Goal: Information Seeking & Learning: Find specific fact

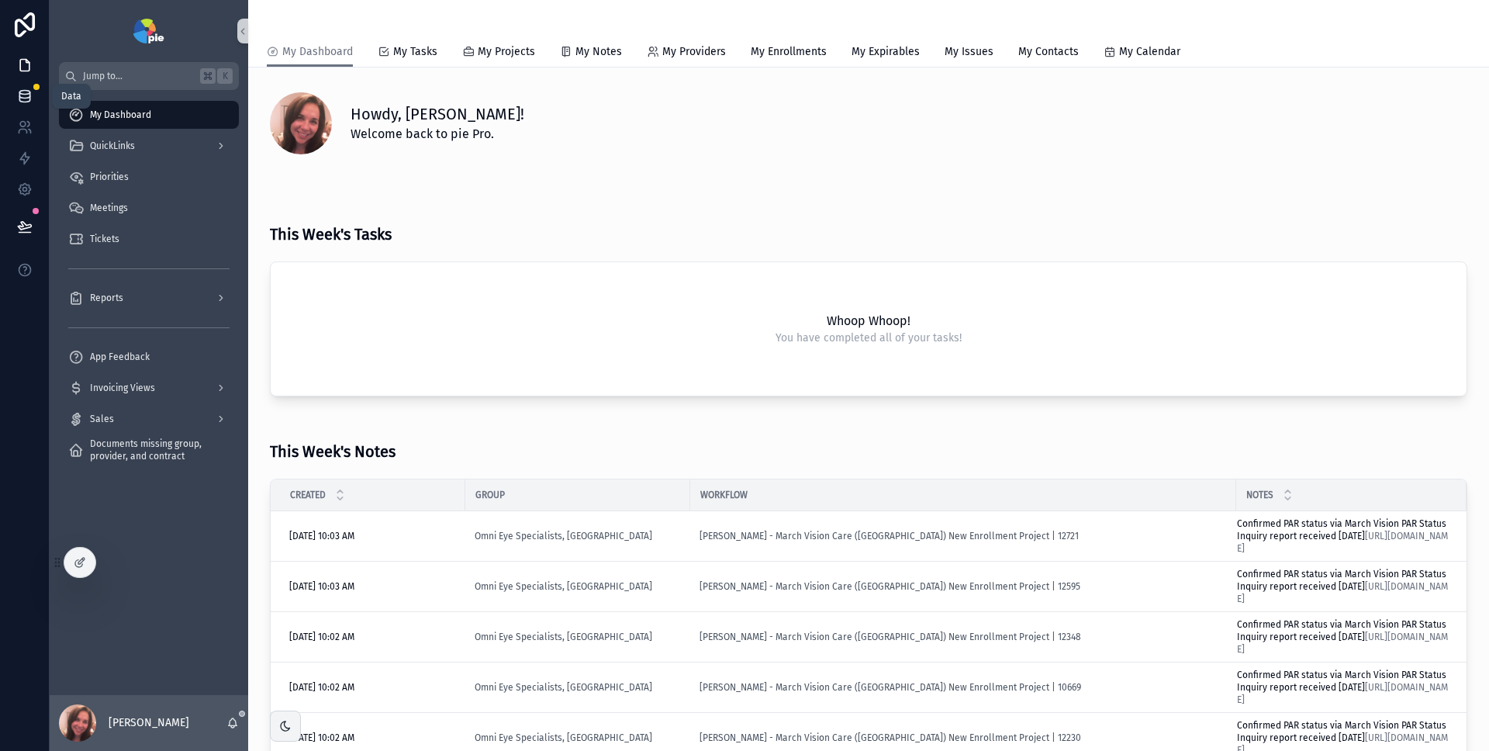
click at [22, 95] on icon at bounding box center [25, 96] width 16 height 16
click at [126, 110] on span "My Dashboard" at bounding box center [120, 115] width 61 height 12
click at [214, 146] on div "scrollable content" at bounding box center [219, 145] width 20 height 25
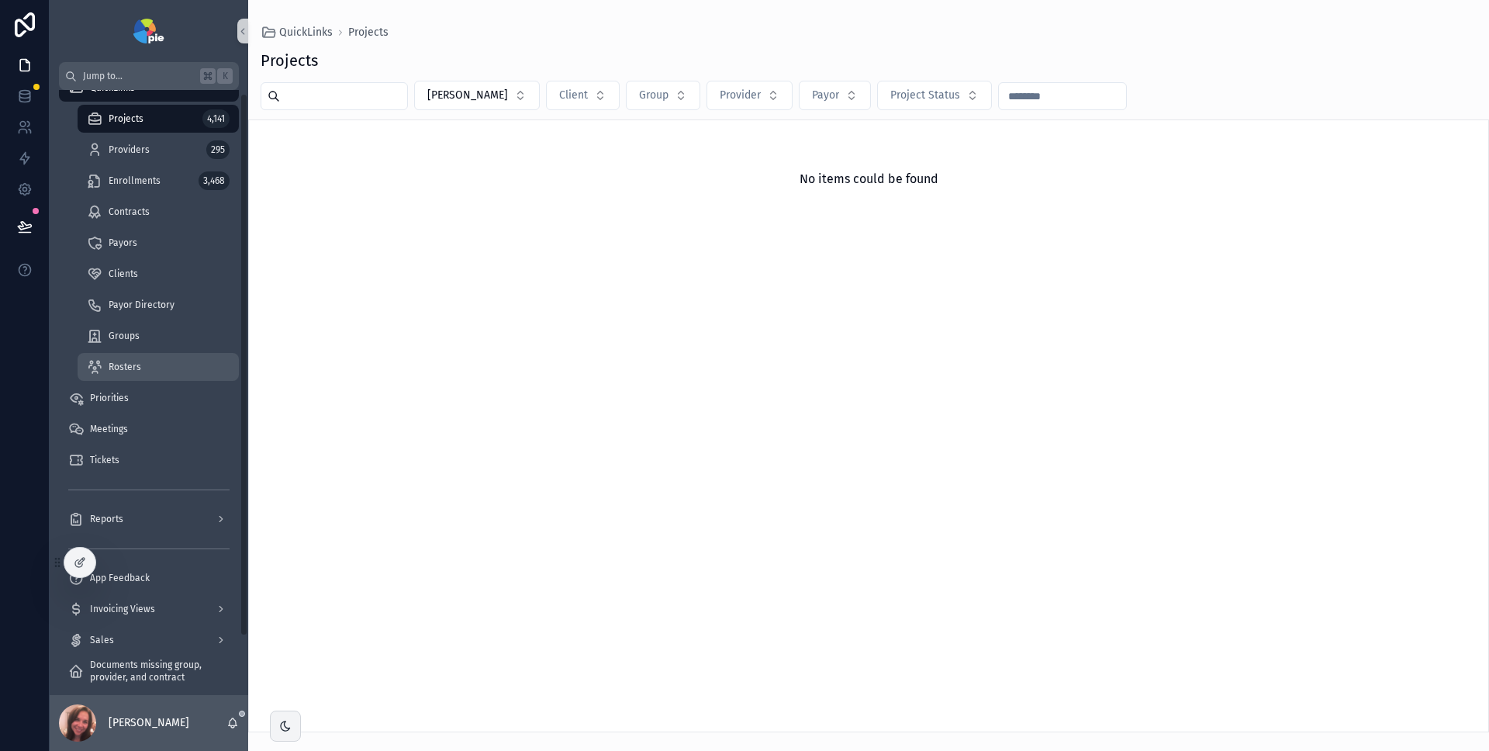
scroll to position [68, 0]
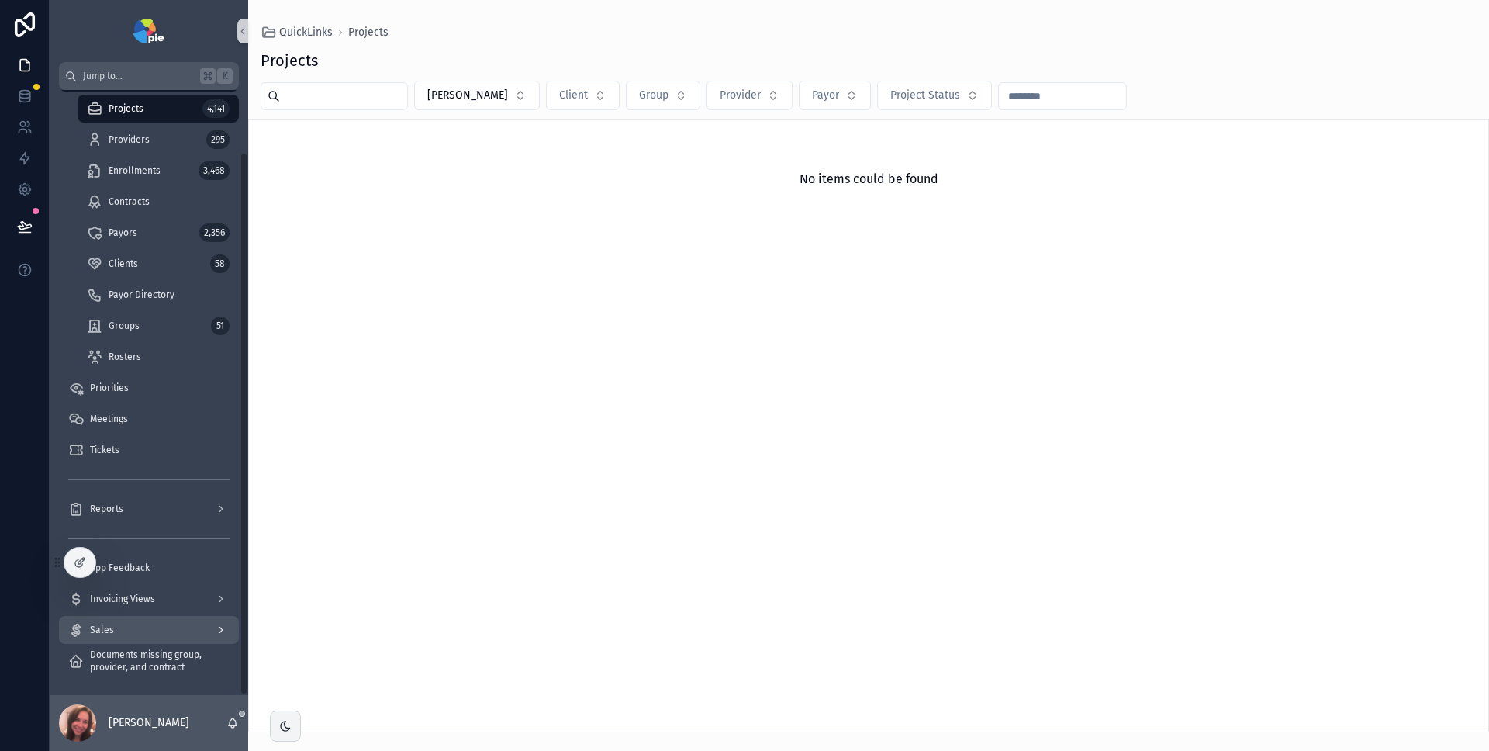
drag, startPoint x: 78, startPoint y: 560, endPoint x: 122, endPoint y: 637, distance: 88.6
click at [122, 637] on div "Jump to... K My Dashboard QuickLinks Projects 4,141 Providers 295 Enrollments 3…" at bounding box center [770, 375] width 1440 height 751
drag, startPoint x: 85, startPoint y: 556, endPoint x: 57, endPoint y: 583, distance: 38.9
click at [57, 583] on div "Jump to... K My Dashboard QuickLinks Projects 4,141 Providers 295 Enrollments 3…" at bounding box center [770, 375] width 1440 height 751
click at [85, 567] on div at bounding box center [79, 562] width 31 height 29
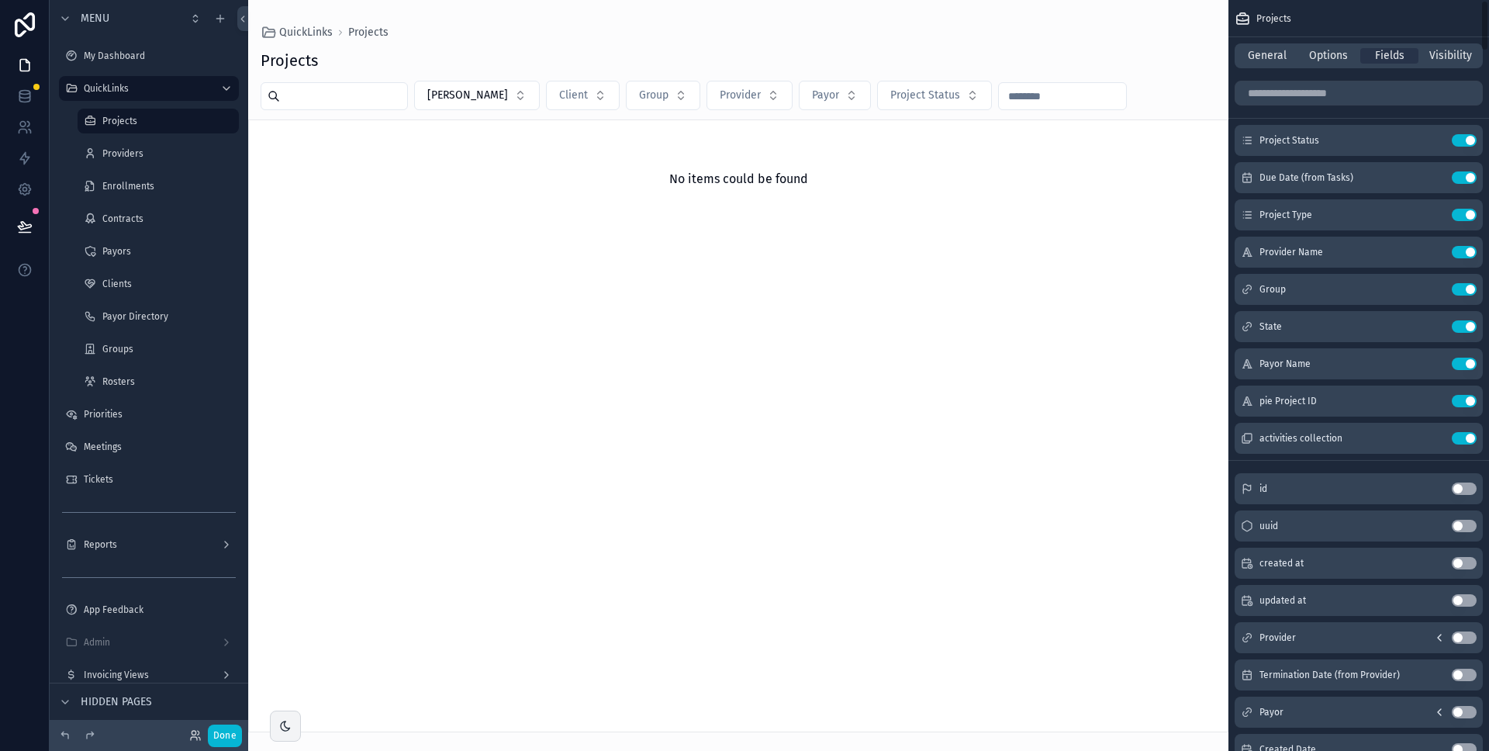
click at [1081, 401] on div "scrollable content" at bounding box center [738, 375] width 980 height 751
click at [1123, 50] on div "Projects" at bounding box center [739, 61] width 956 height 22
click at [1182, 40] on div "Projects [PERSON_NAME] Client Group Provider Payor Project Status No items coul…" at bounding box center [738, 386] width 980 height 692
click at [1099, 29] on div "QuickLinks Projects" at bounding box center [739, 33] width 956 height 16
click at [123, 51] on label "My Dashboard" at bounding box center [146, 56] width 124 height 12
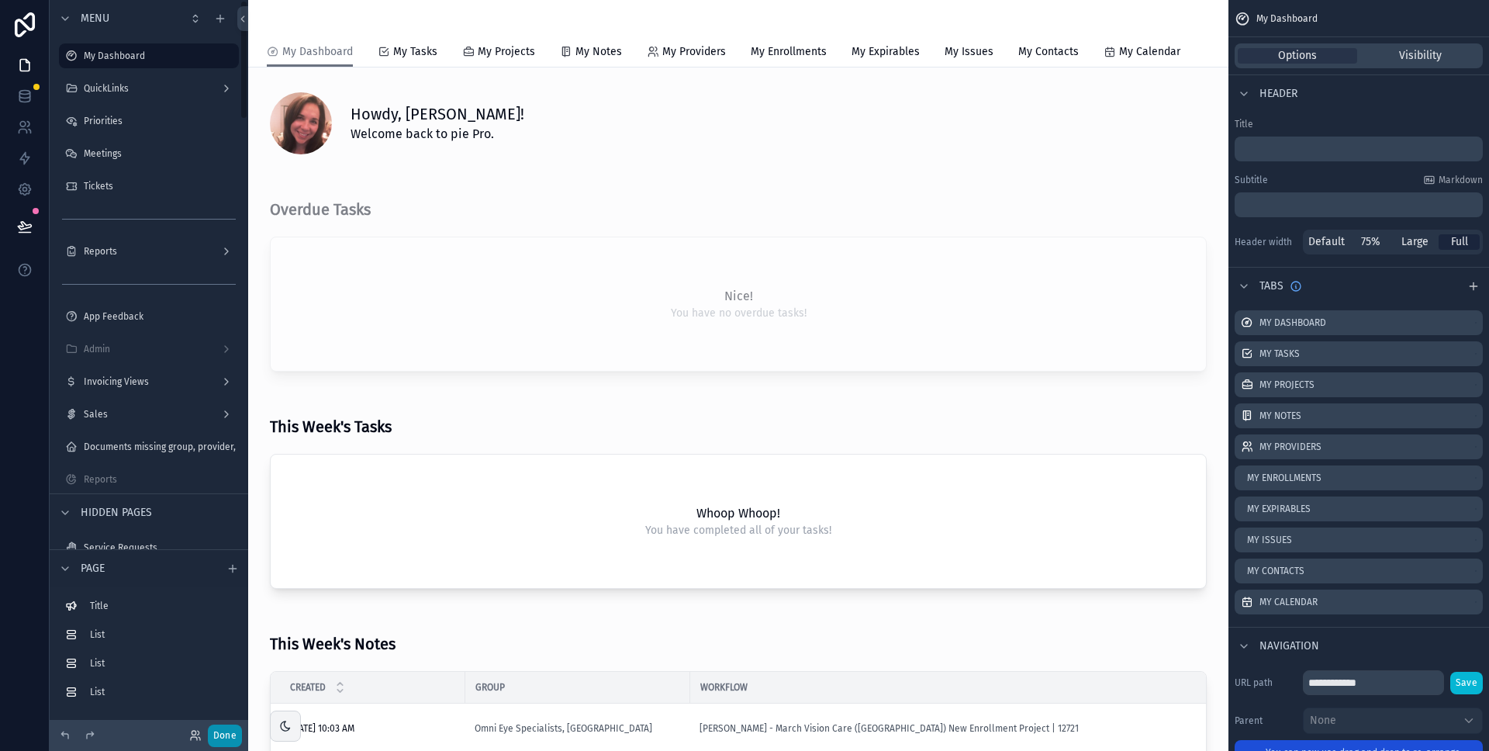
click at [220, 739] on button "Done" at bounding box center [225, 735] width 34 height 22
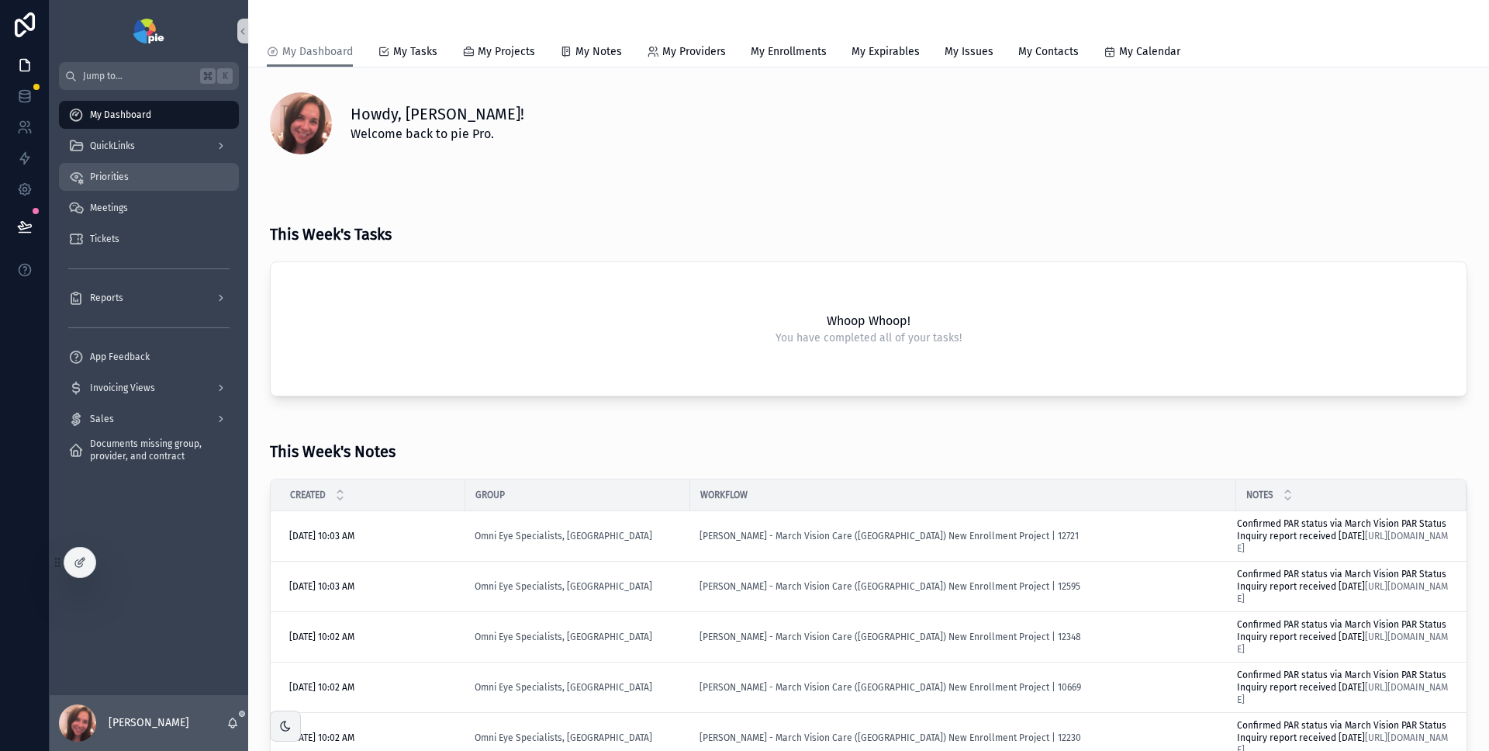
click at [112, 178] on span "Priorities" at bounding box center [109, 177] width 39 height 12
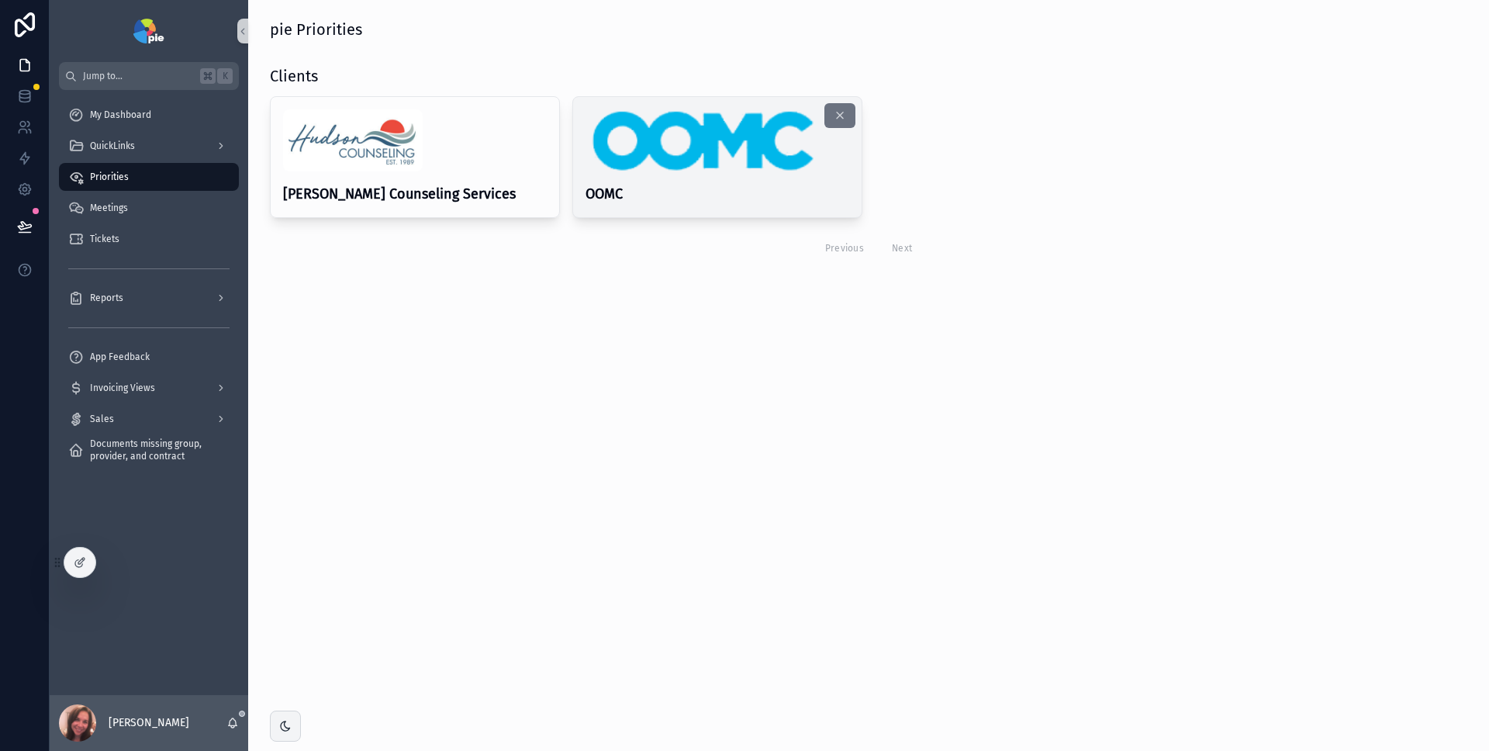
click at [688, 186] on h4 "OOMC" at bounding box center [718, 194] width 264 height 21
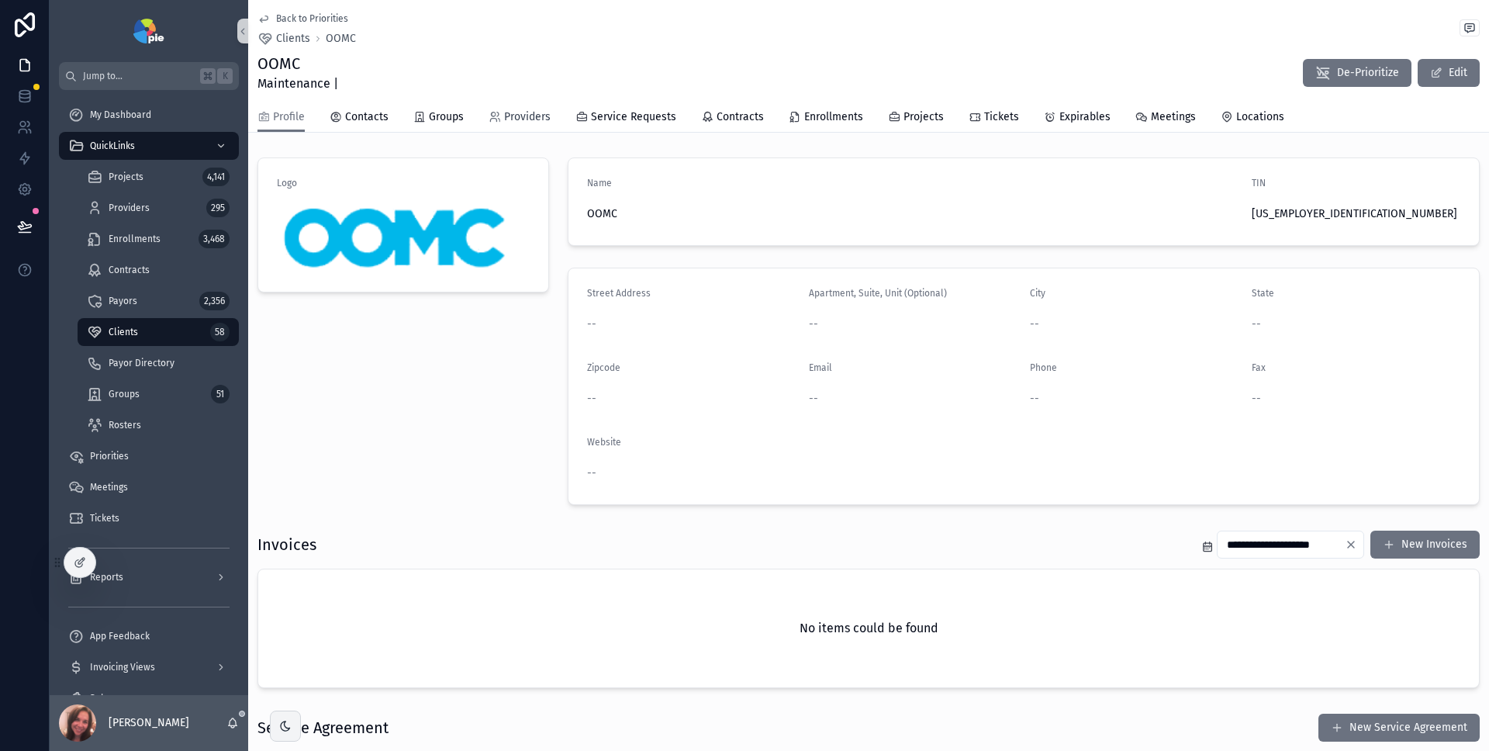
click at [527, 116] on span "Providers" at bounding box center [527, 117] width 47 height 16
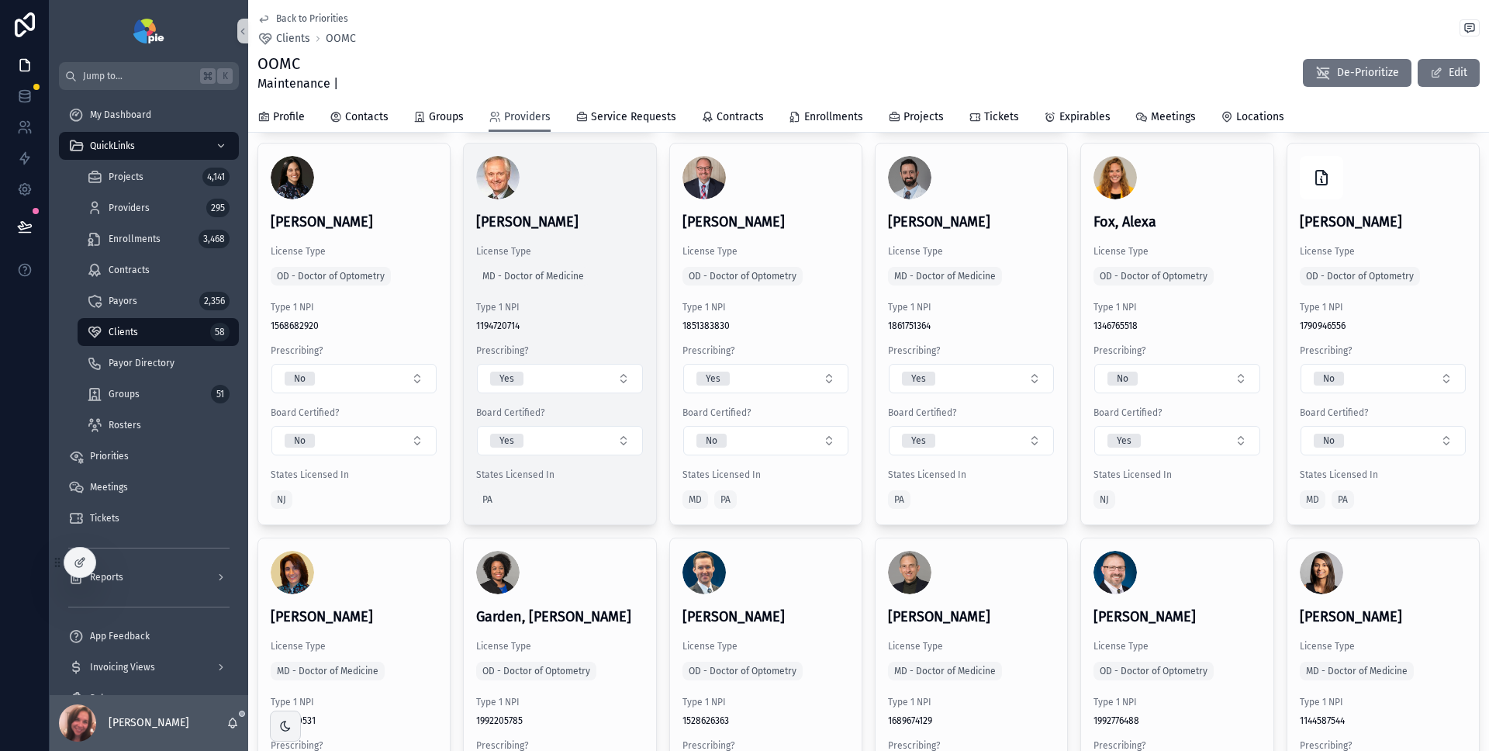
scroll to position [1098, 0]
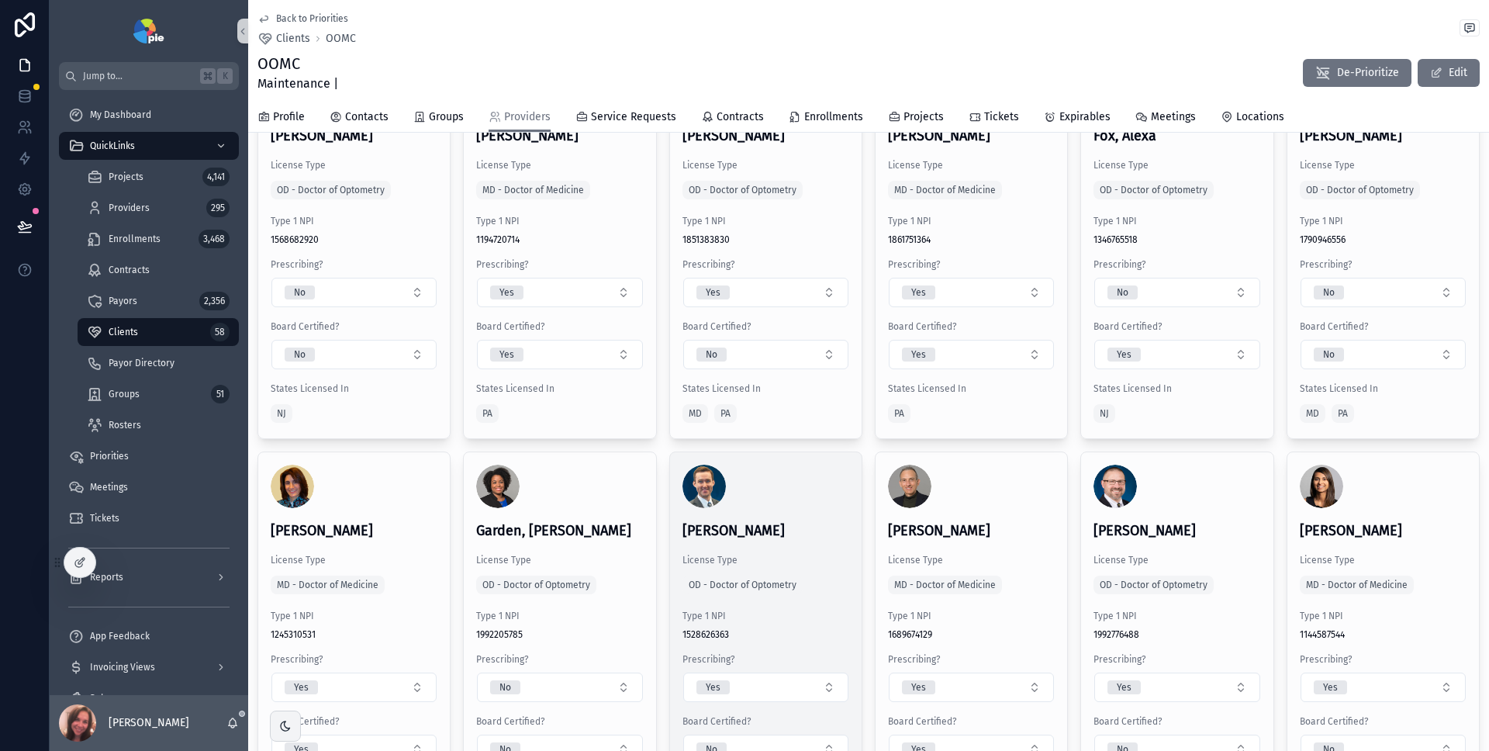
click at [788, 492] on div "[PERSON_NAME] License Type OD - Doctor of Optometry Type 1 NPI [US_HEALTHCARE_N…" at bounding box center [766, 642] width 192 height 381
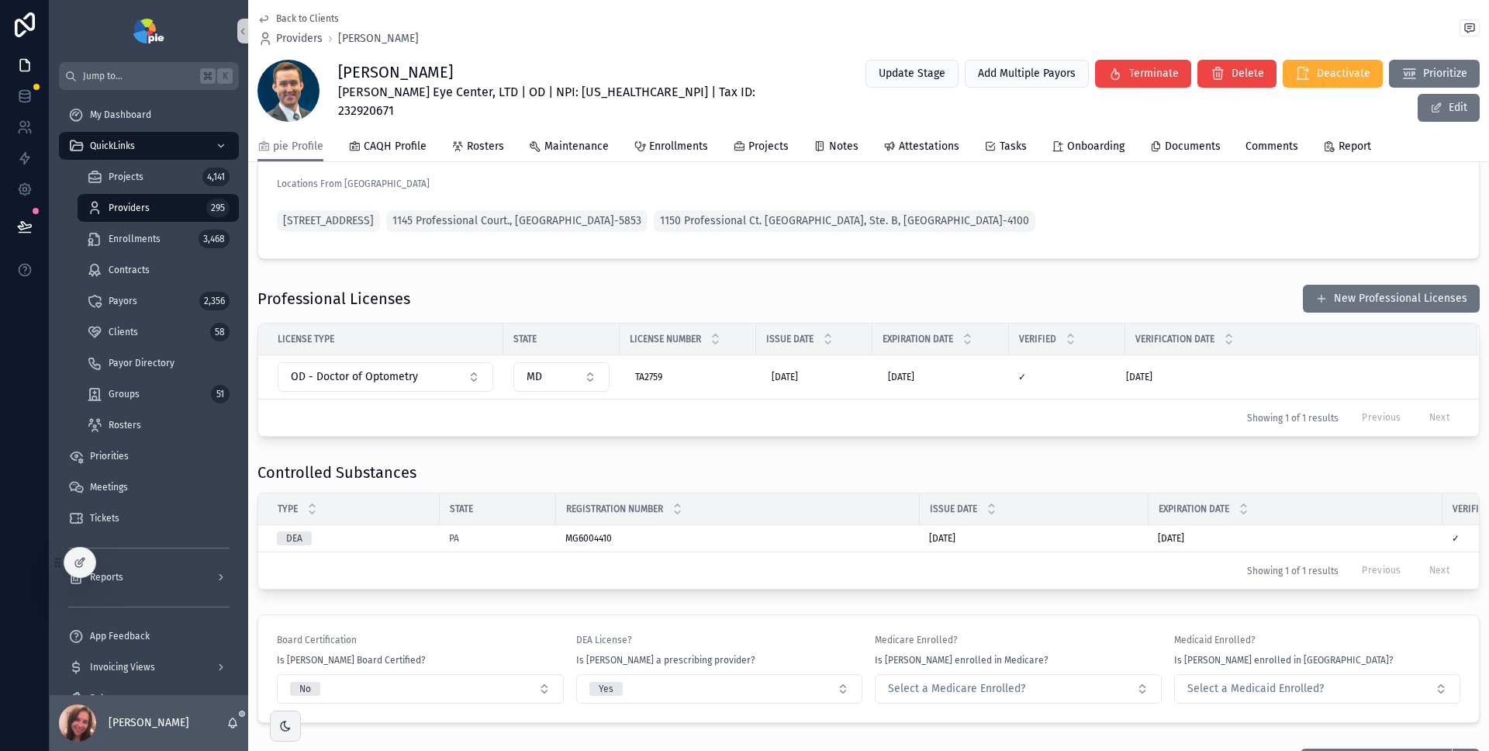
scroll to position [1188, 0]
click at [816, 535] on div "MG6004410 MG6004410" at bounding box center [737, 537] width 345 height 12
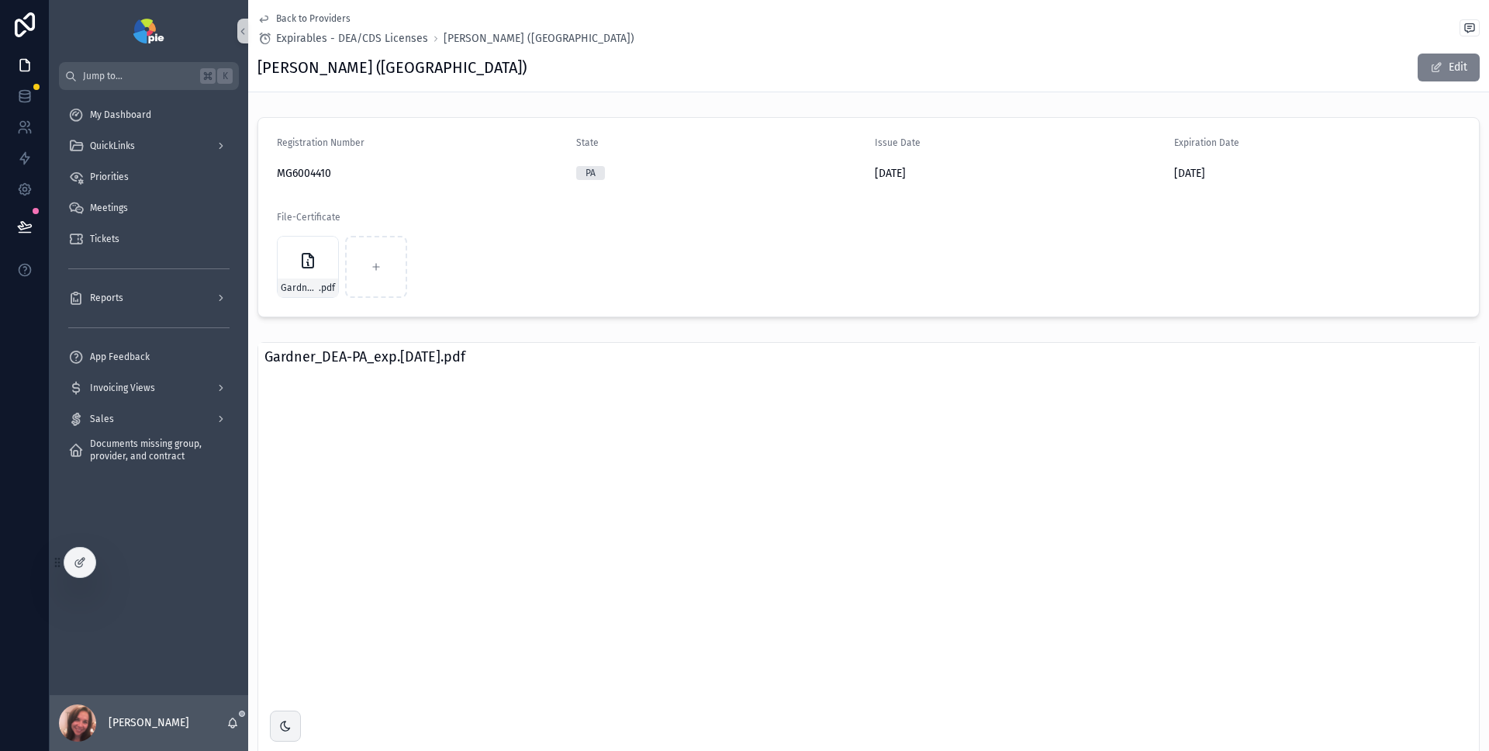
click at [1425, 75] on button "Edit" at bounding box center [1449, 68] width 62 height 28
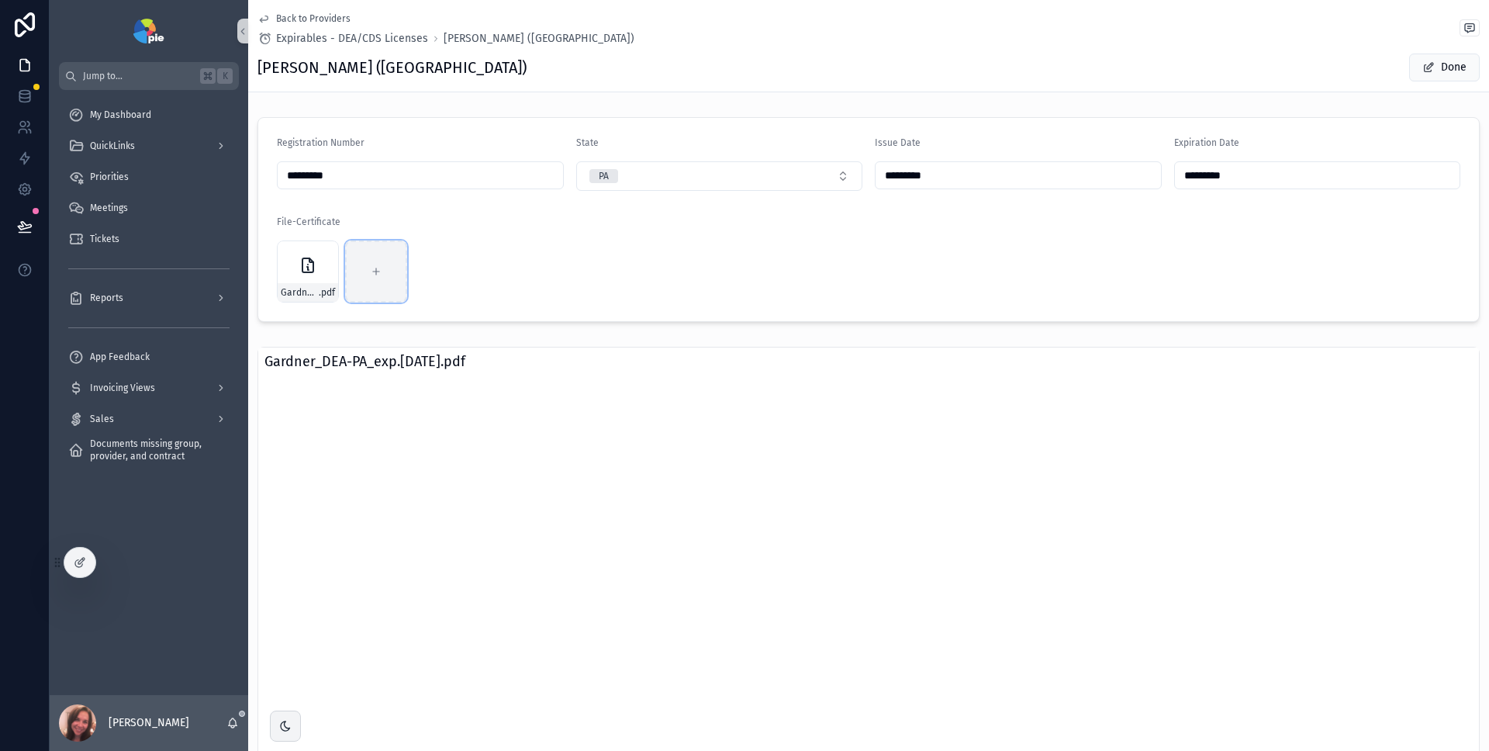
click at [374, 272] on icon "scrollable content" at bounding box center [376, 271] width 11 height 11
type input "**********"
click at [296, 16] on span "Back to Providers" at bounding box center [313, 18] width 74 height 12
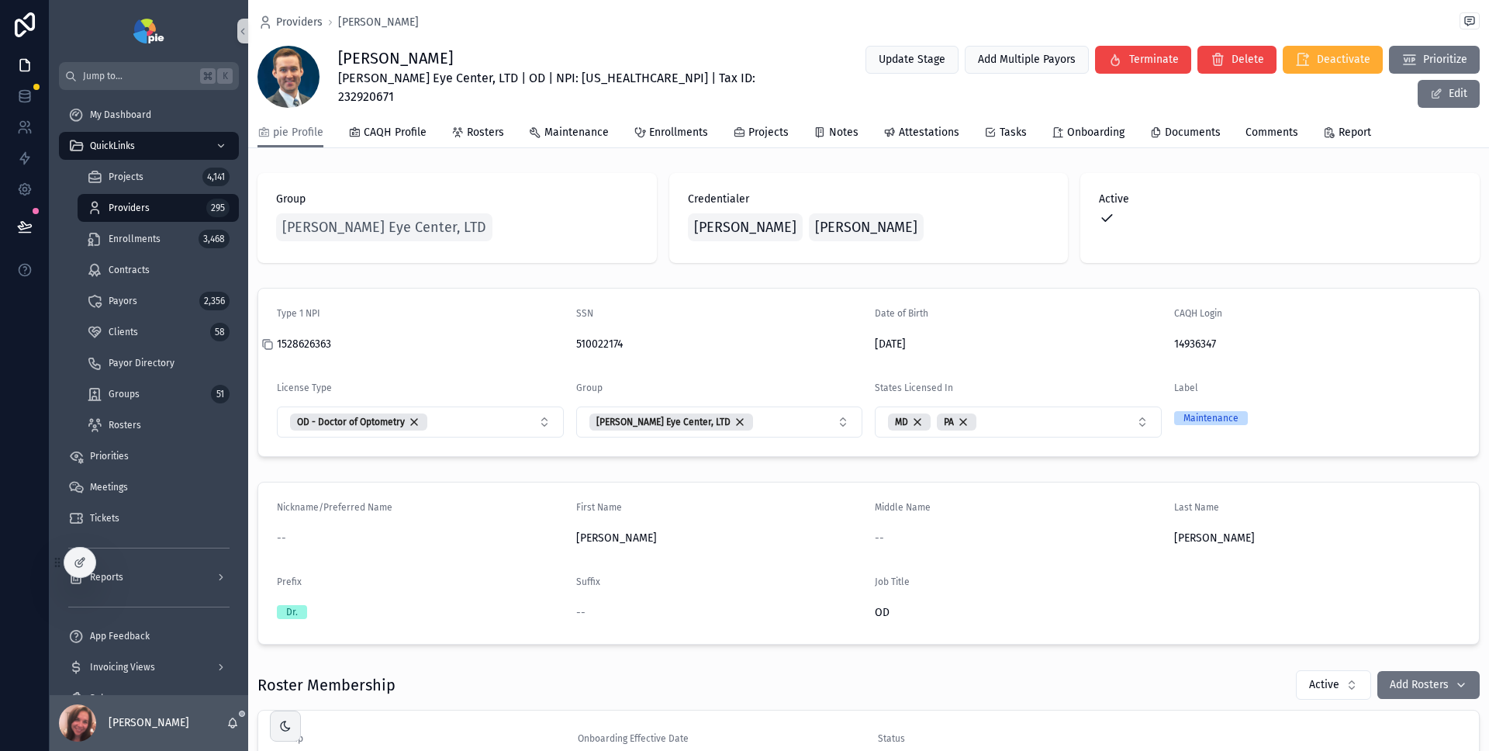
click at [269, 344] on icon "scrollable content" at bounding box center [267, 344] width 12 height 12
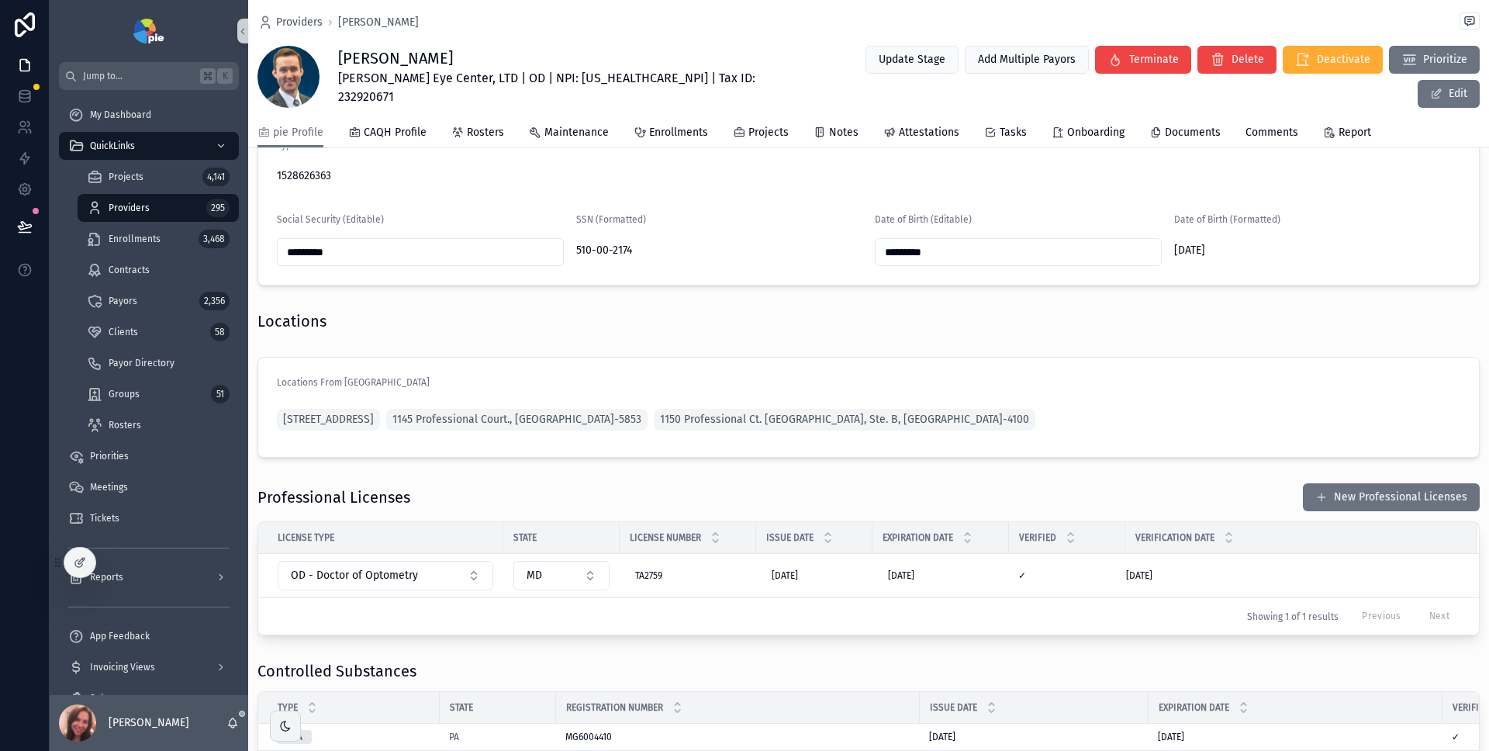
scroll to position [978, 0]
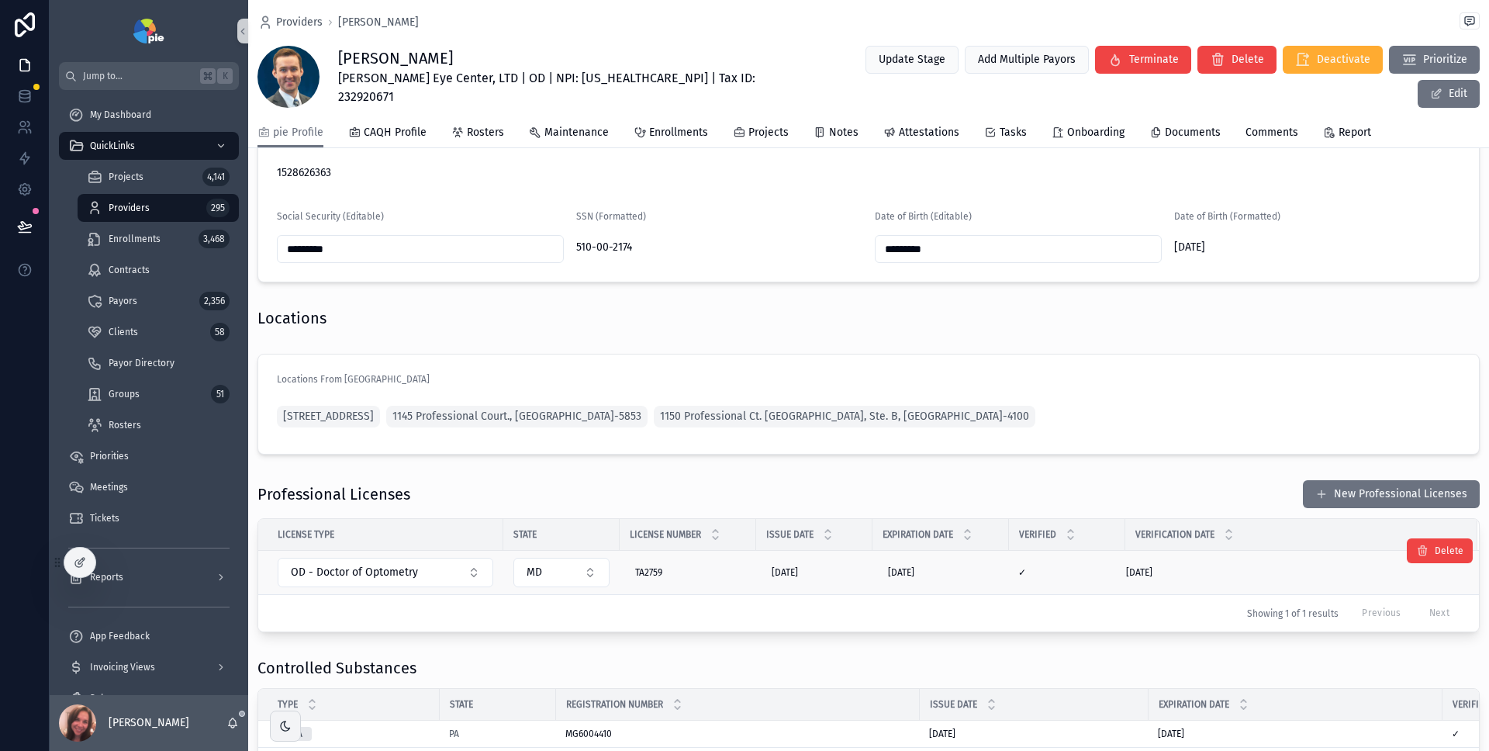
click at [1084, 573] on div "✓ ✓" at bounding box center [1067, 572] width 98 height 12
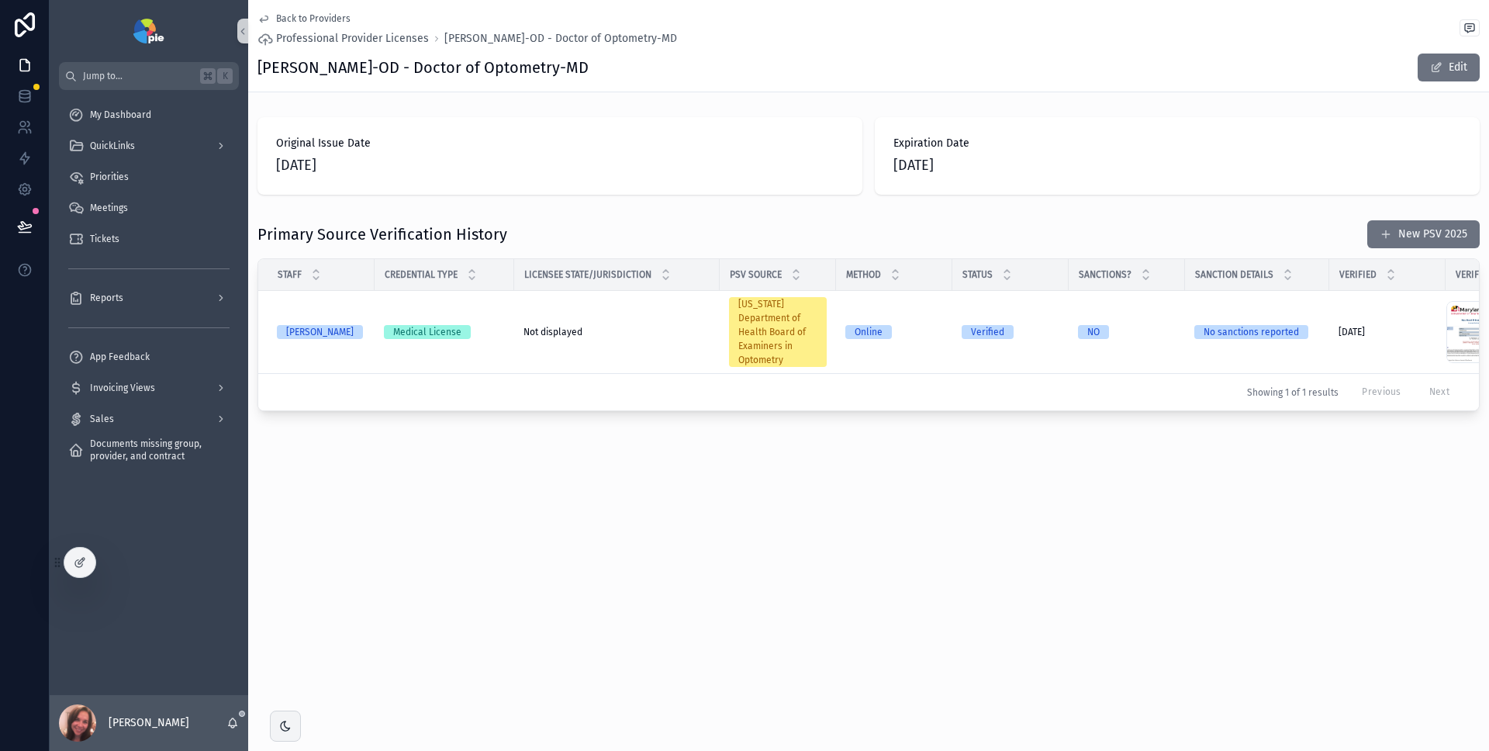
scroll to position [0, 112]
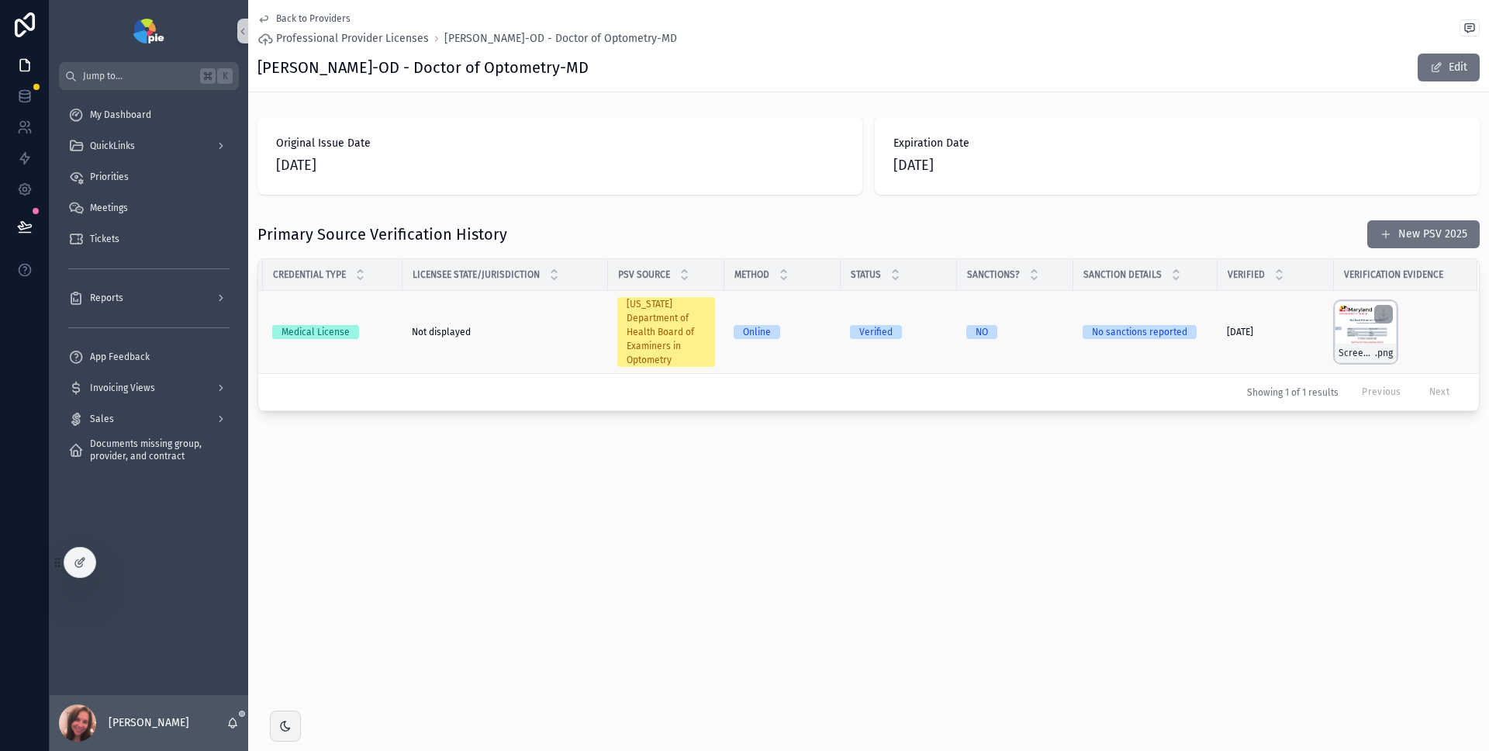
click at [1348, 320] on div "Screenshot-2025-07-15-at-9.55.42-AM .png" at bounding box center [1366, 332] width 62 height 62
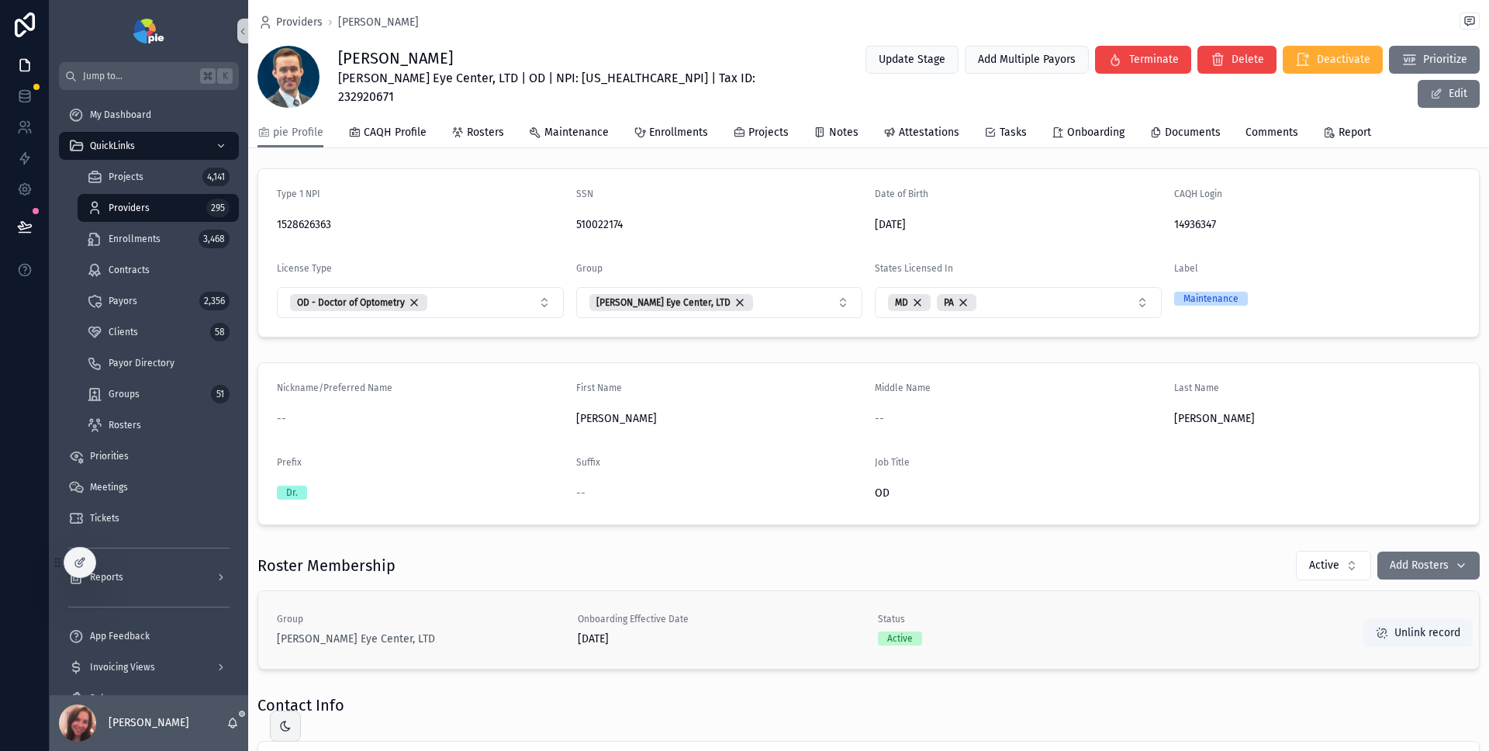
scroll to position [157, 0]
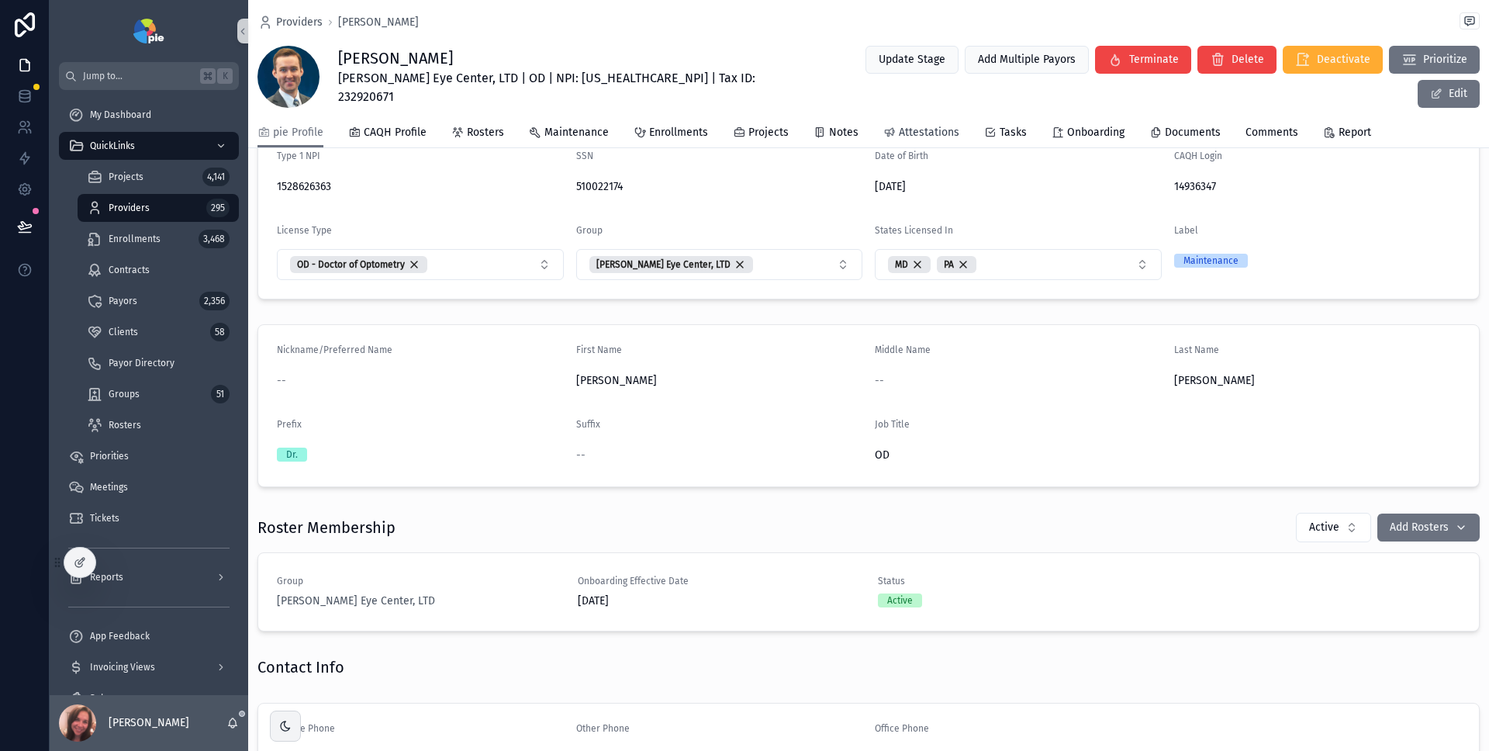
click at [924, 134] on span "Attestations" at bounding box center [929, 133] width 61 height 16
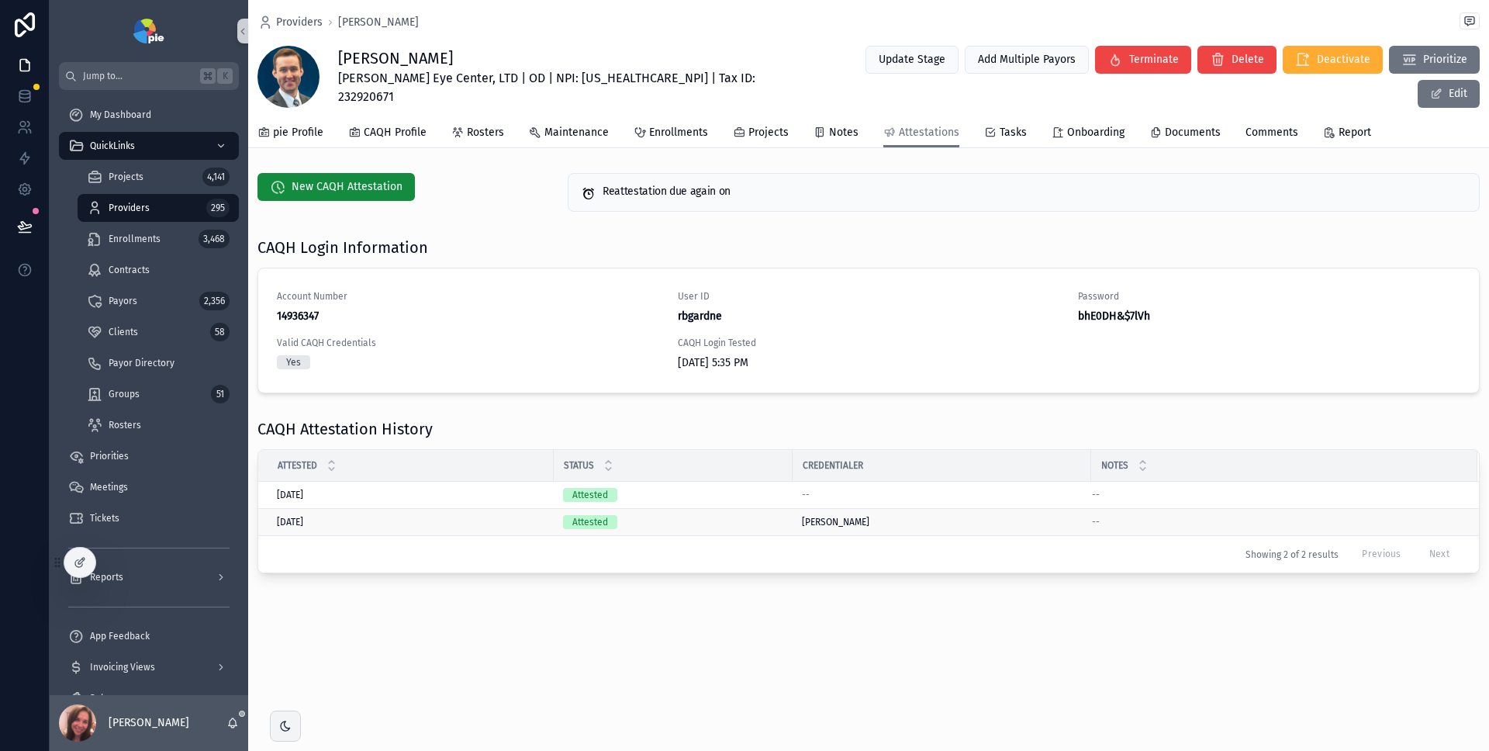
click at [653, 522] on div "Attested" at bounding box center [673, 522] width 220 height 14
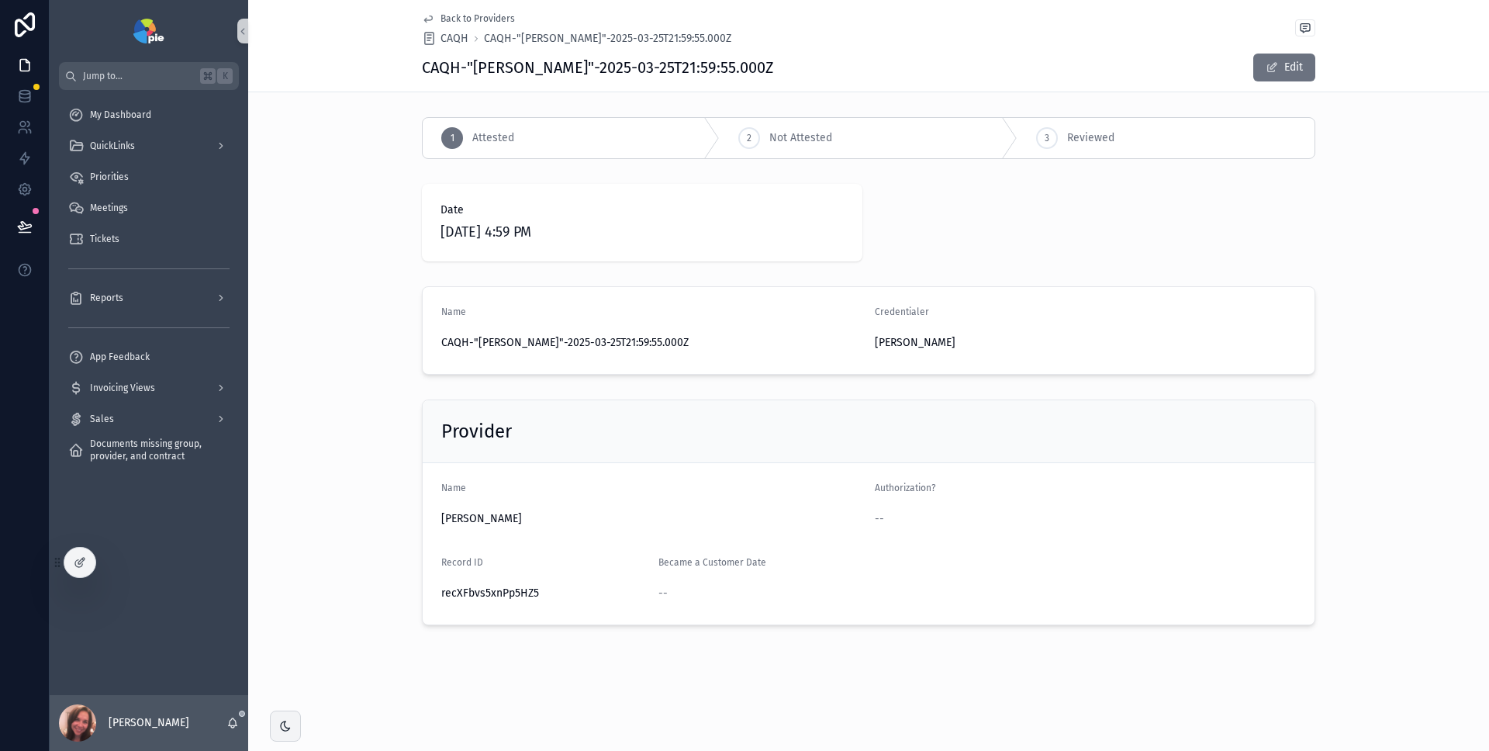
click at [473, 16] on span "Back to Providers" at bounding box center [478, 18] width 74 height 12
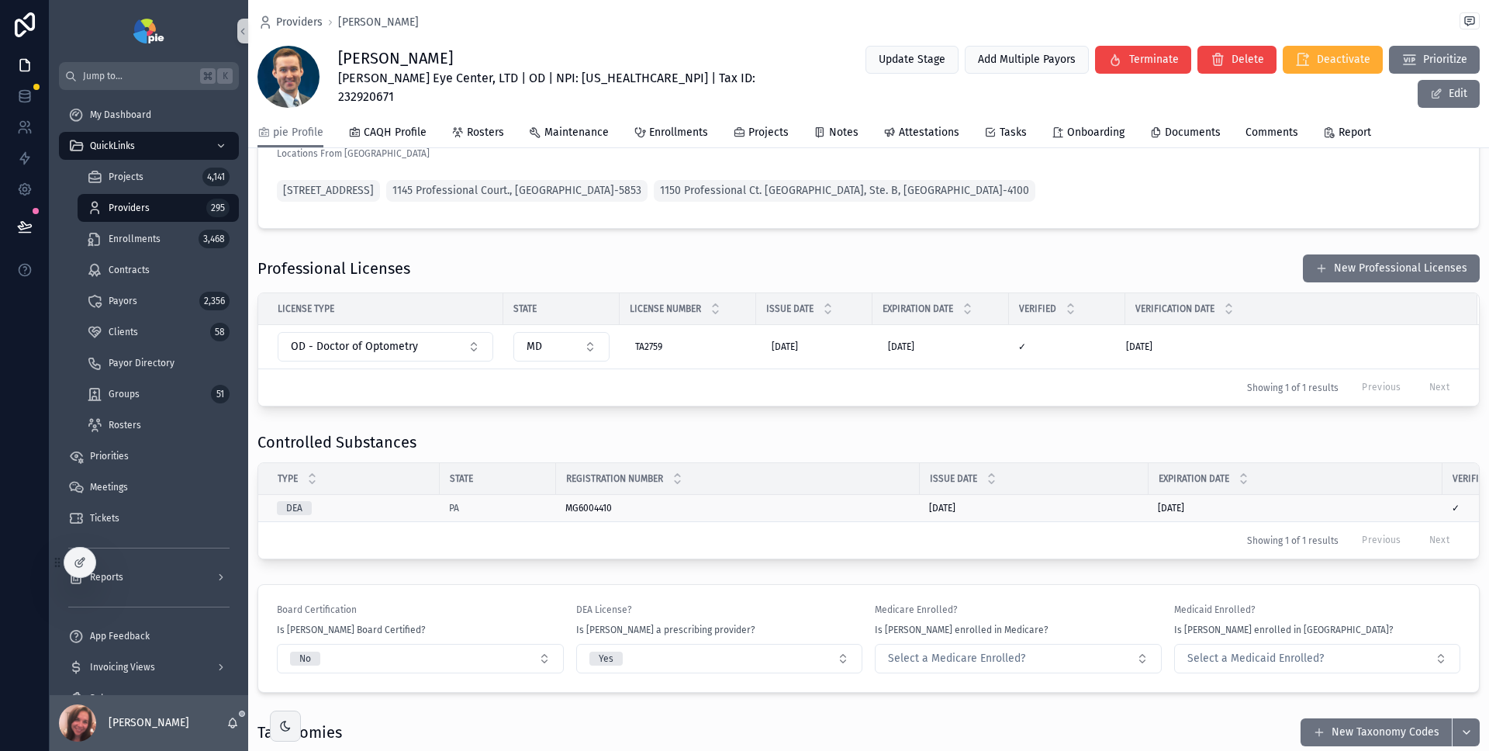
scroll to position [1292, 0]
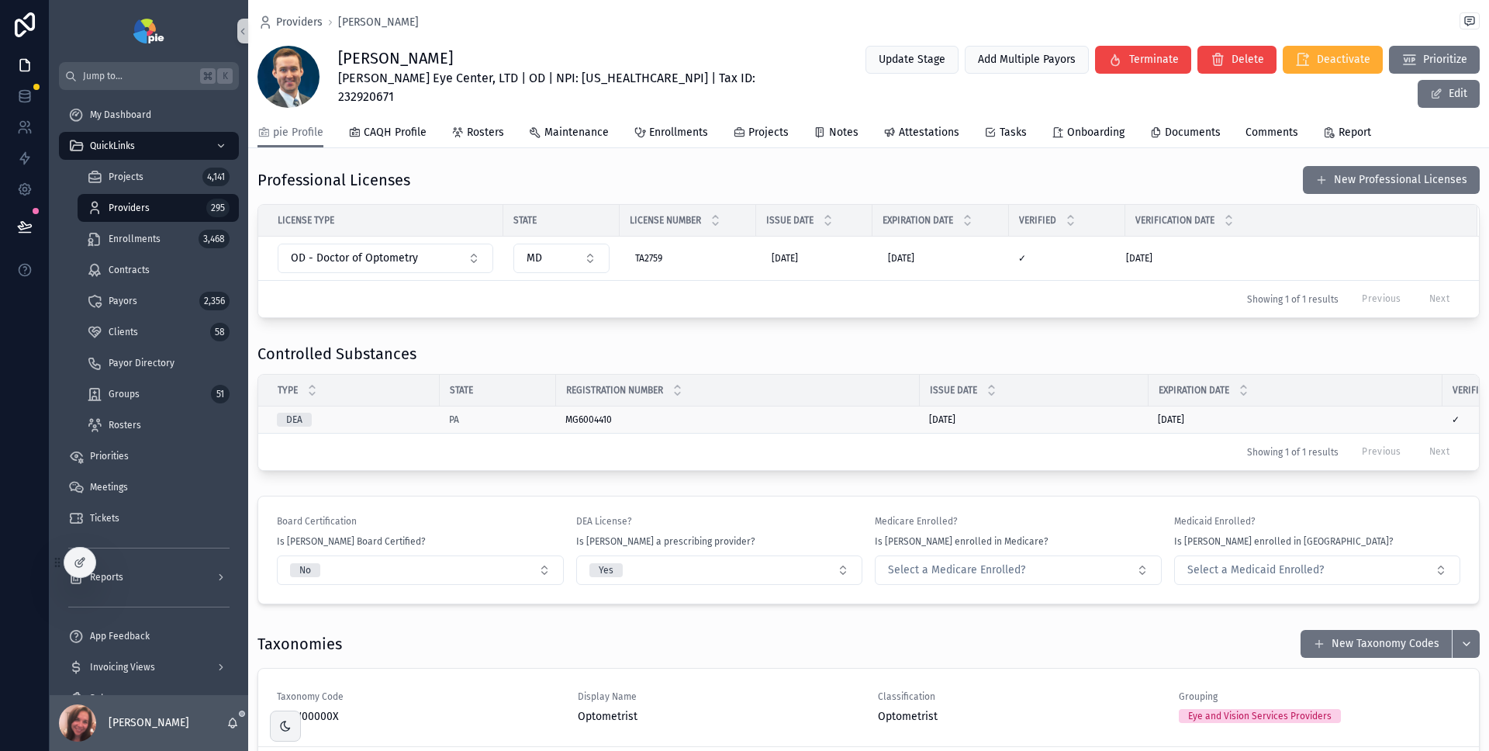
click at [666, 420] on div "MG6004410 MG6004410" at bounding box center [737, 419] width 345 height 12
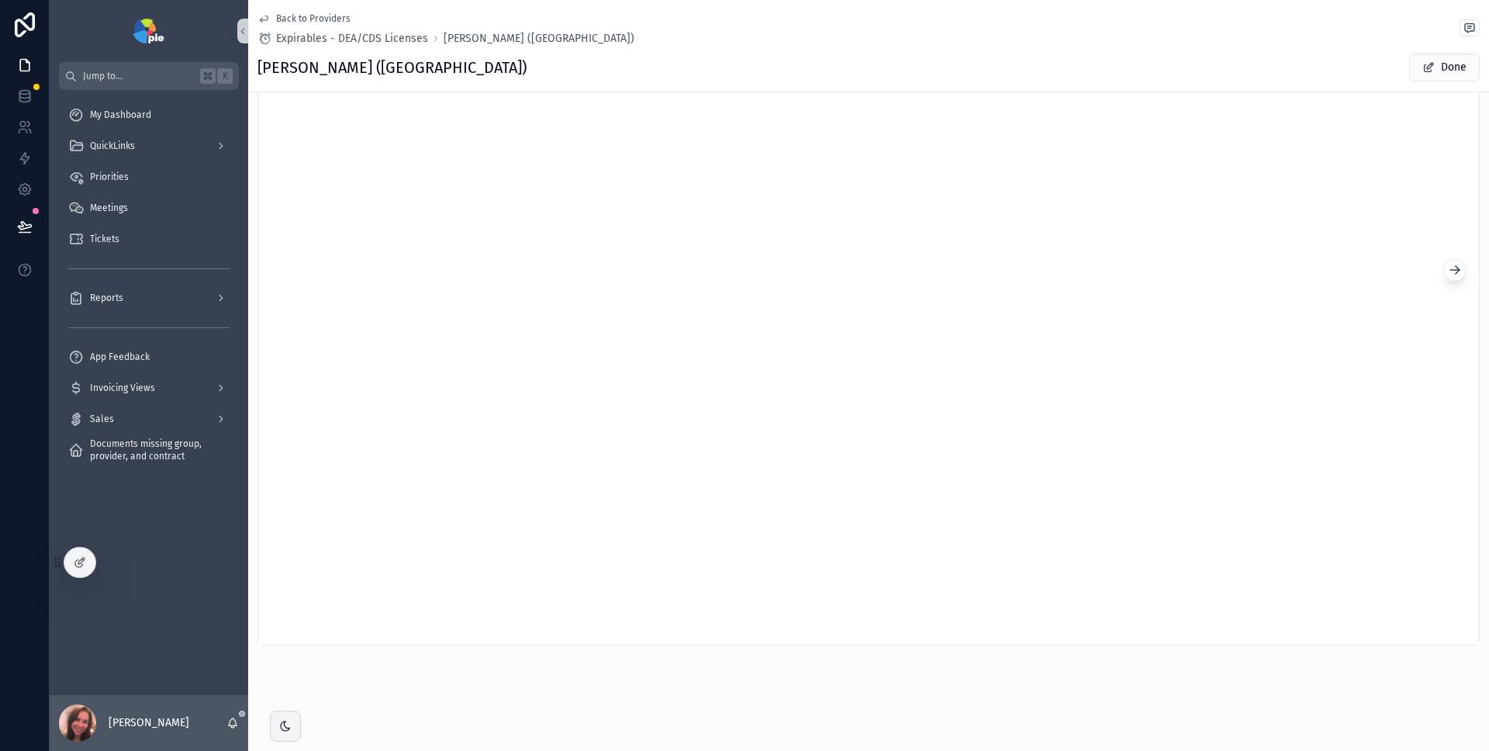
scroll to position [452, 0]
click at [1447, 275] on icon "scrollable content" at bounding box center [1455, 270] width 16 height 16
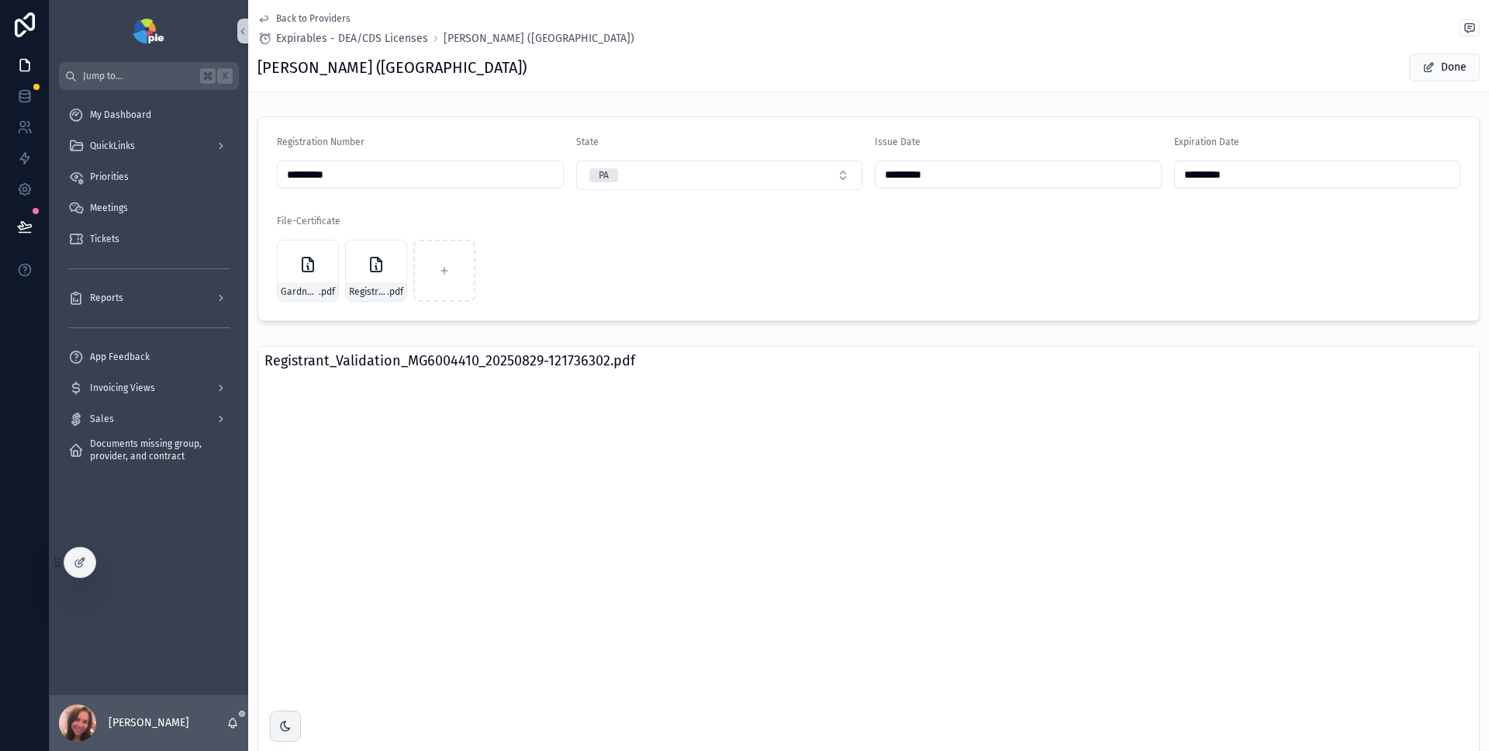
scroll to position [0, 0]
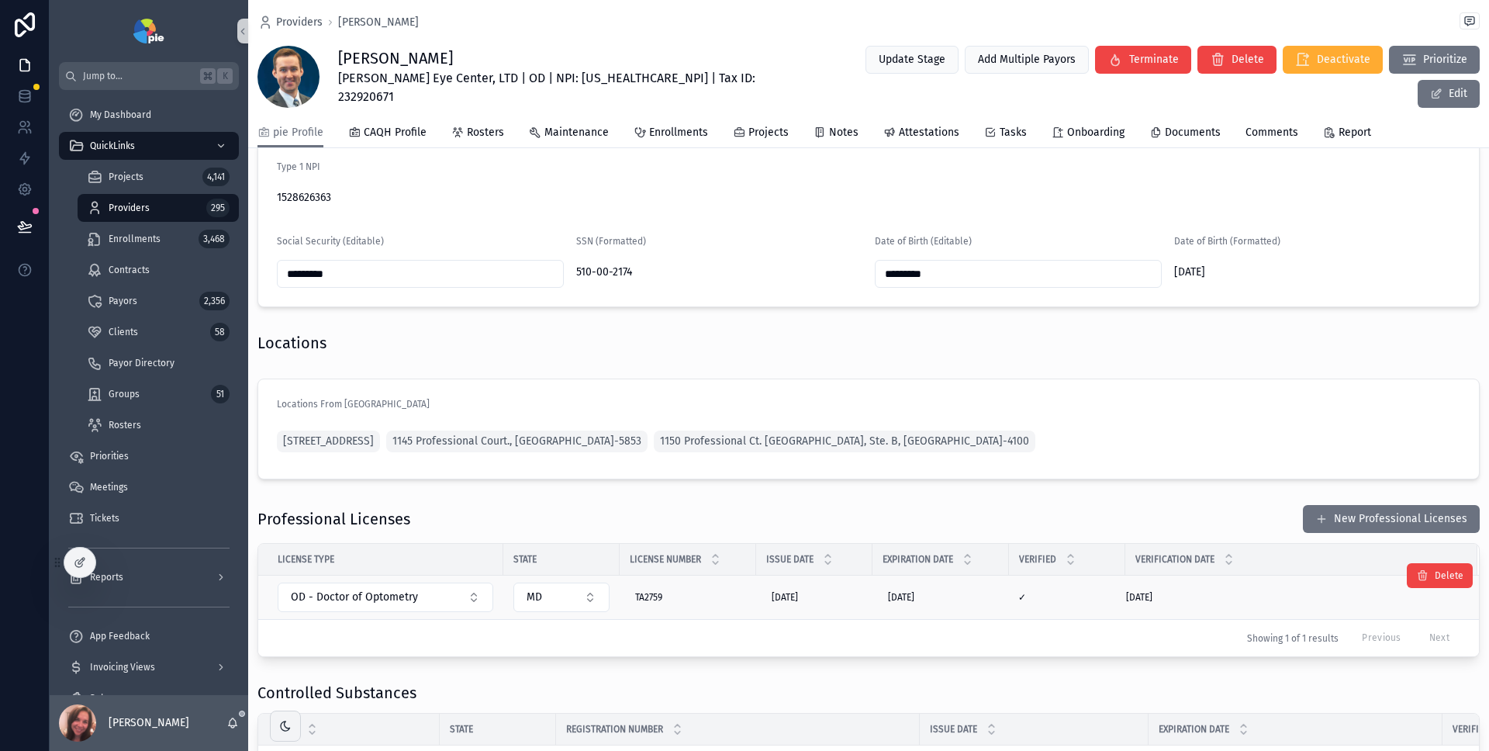
scroll to position [967, 0]
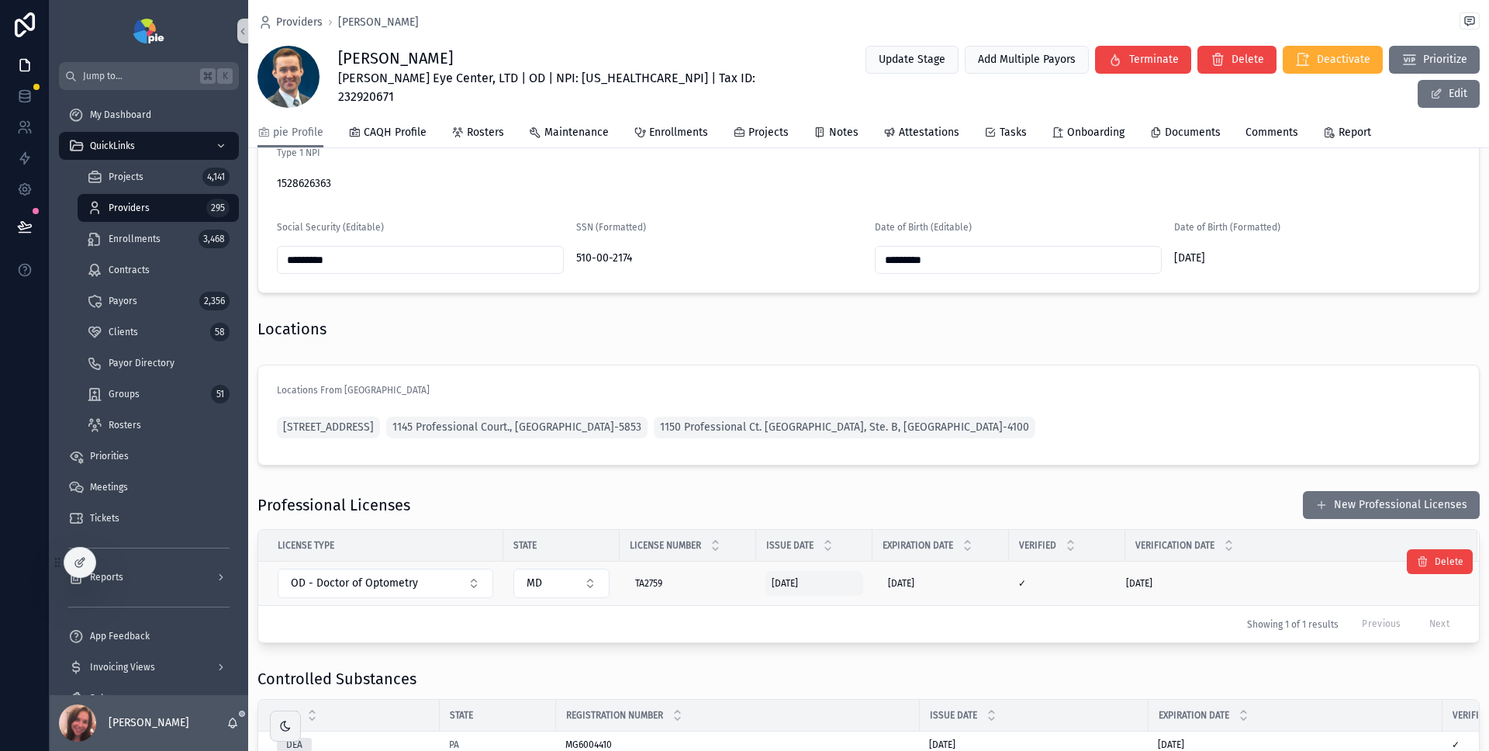
click at [838, 590] on div "[DATE] [DATE]" at bounding box center [815, 583] width 98 height 25
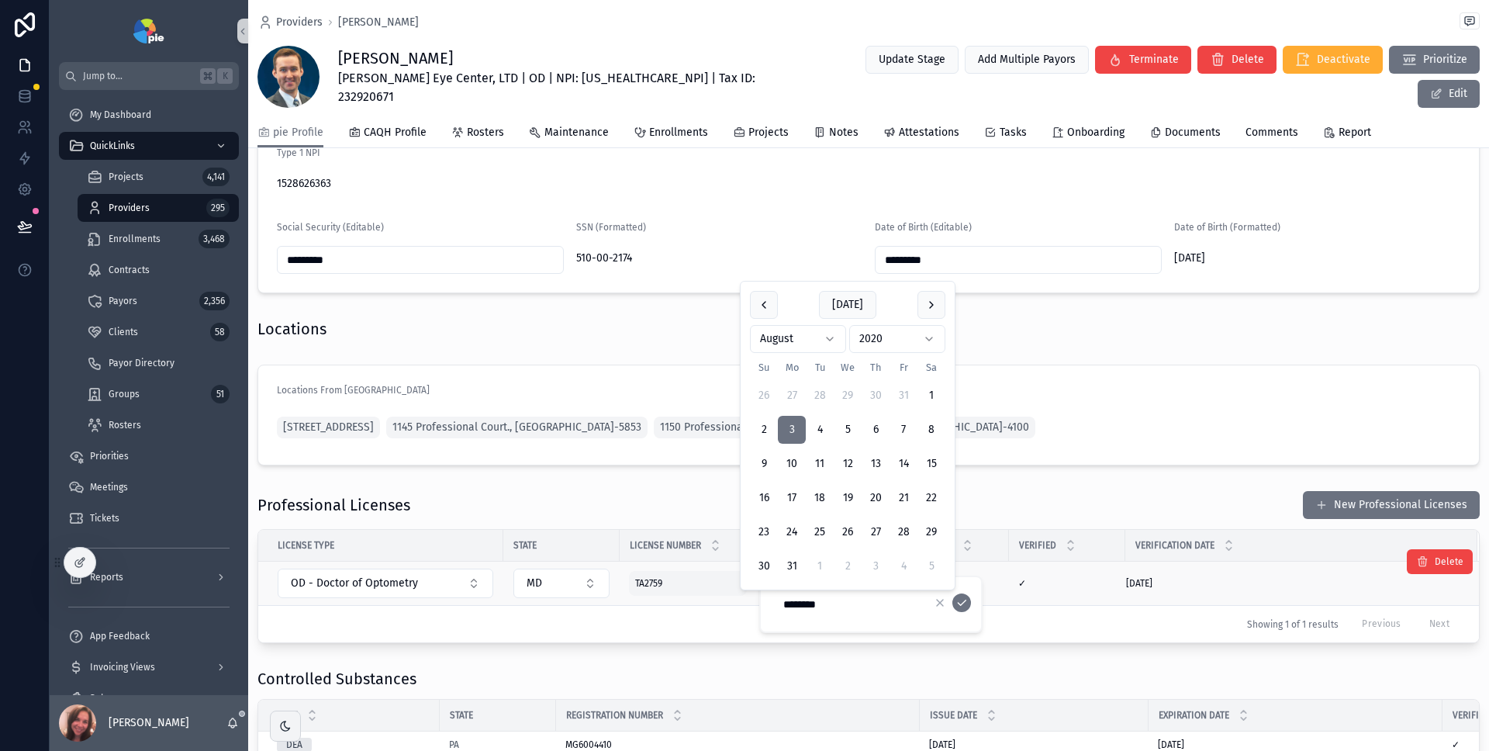
click at [709, 592] on div "TA2759 TA2759" at bounding box center [688, 583] width 118 height 25
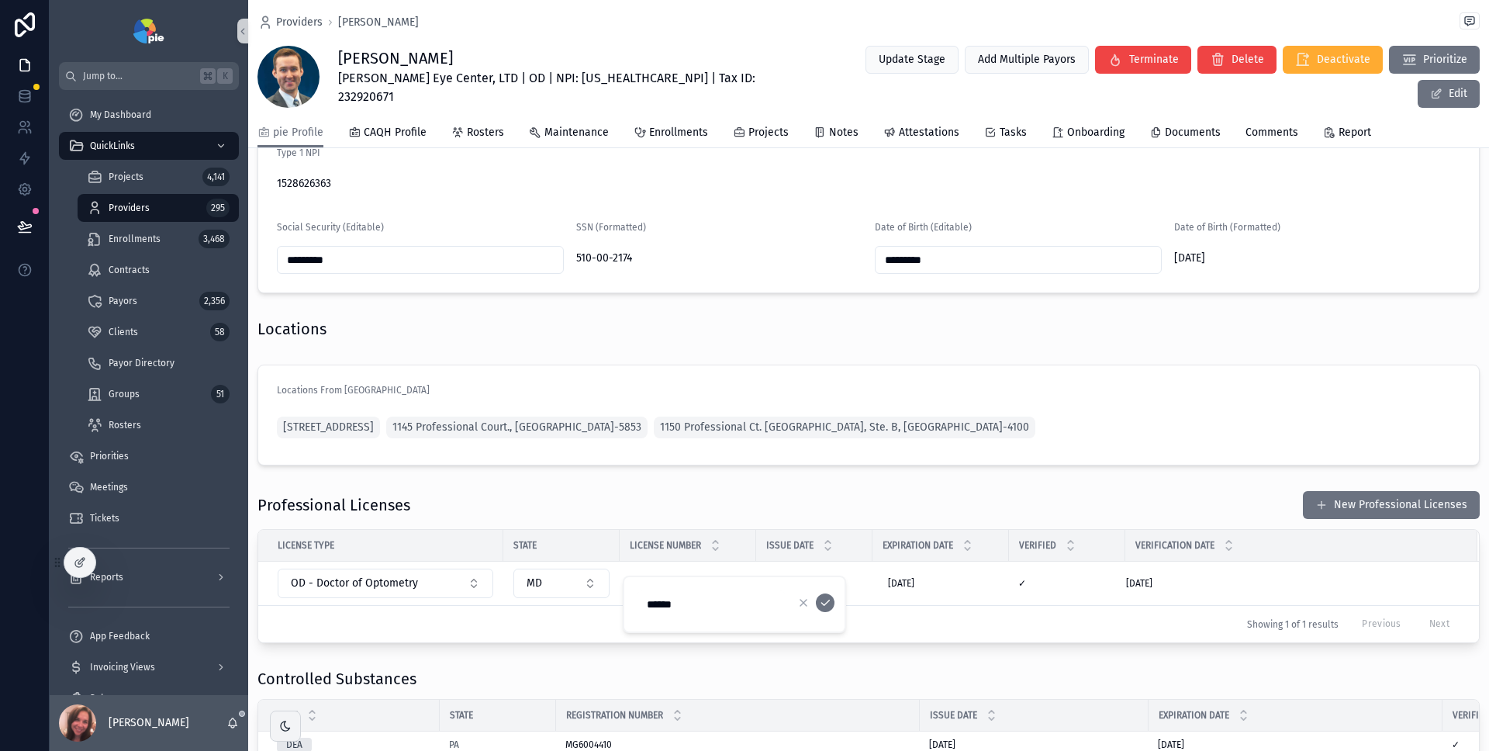
click at [962, 622] on div "Showing 1 of 1 results Previous Next" at bounding box center [868, 623] width 1221 height 37
click at [1096, 580] on div "✓ ✓" at bounding box center [1067, 583] width 98 height 12
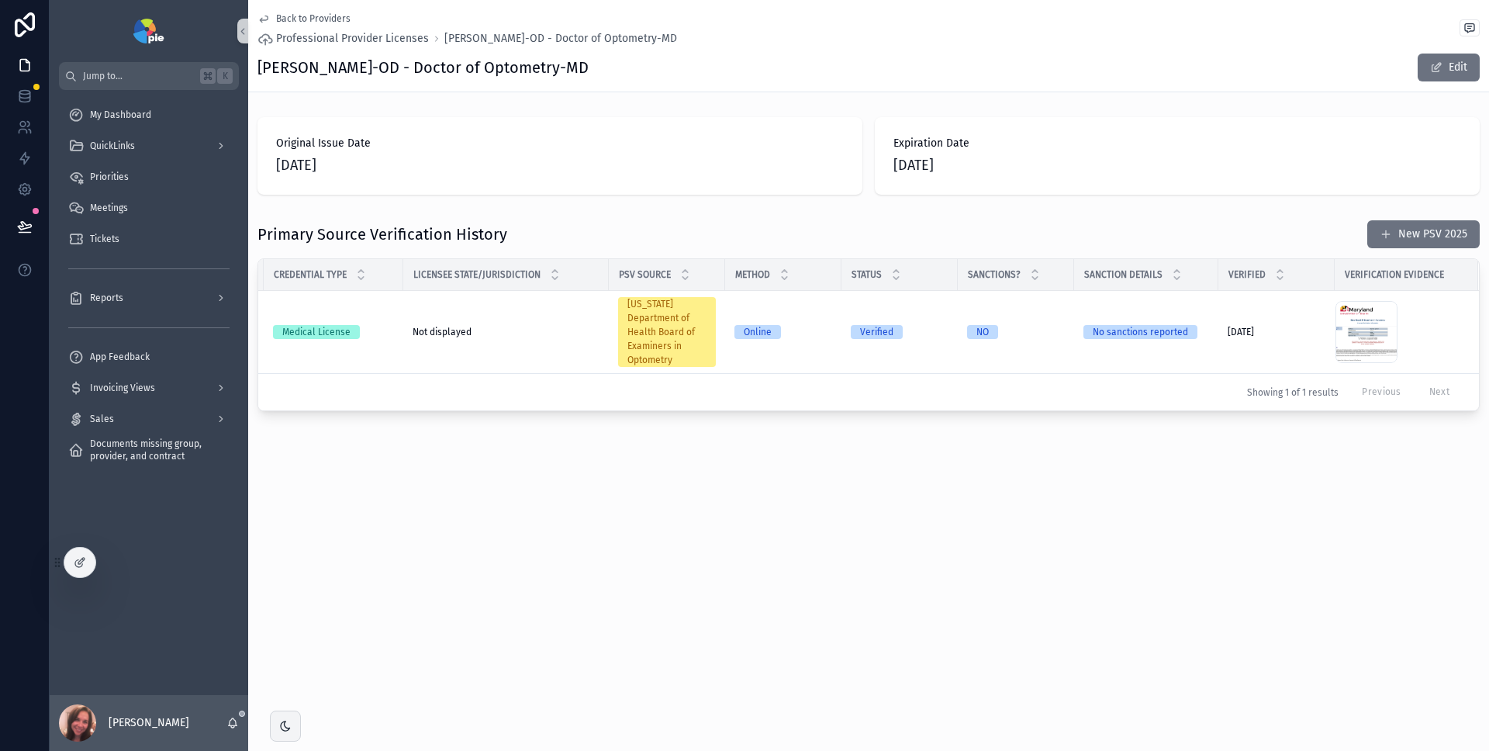
scroll to position [0, 112]
click at [1426, 327] on div "Screenshot-2025-07-15-at-9.55.42-AM .png" at bounding box center [1397, 332] width 124 height 62
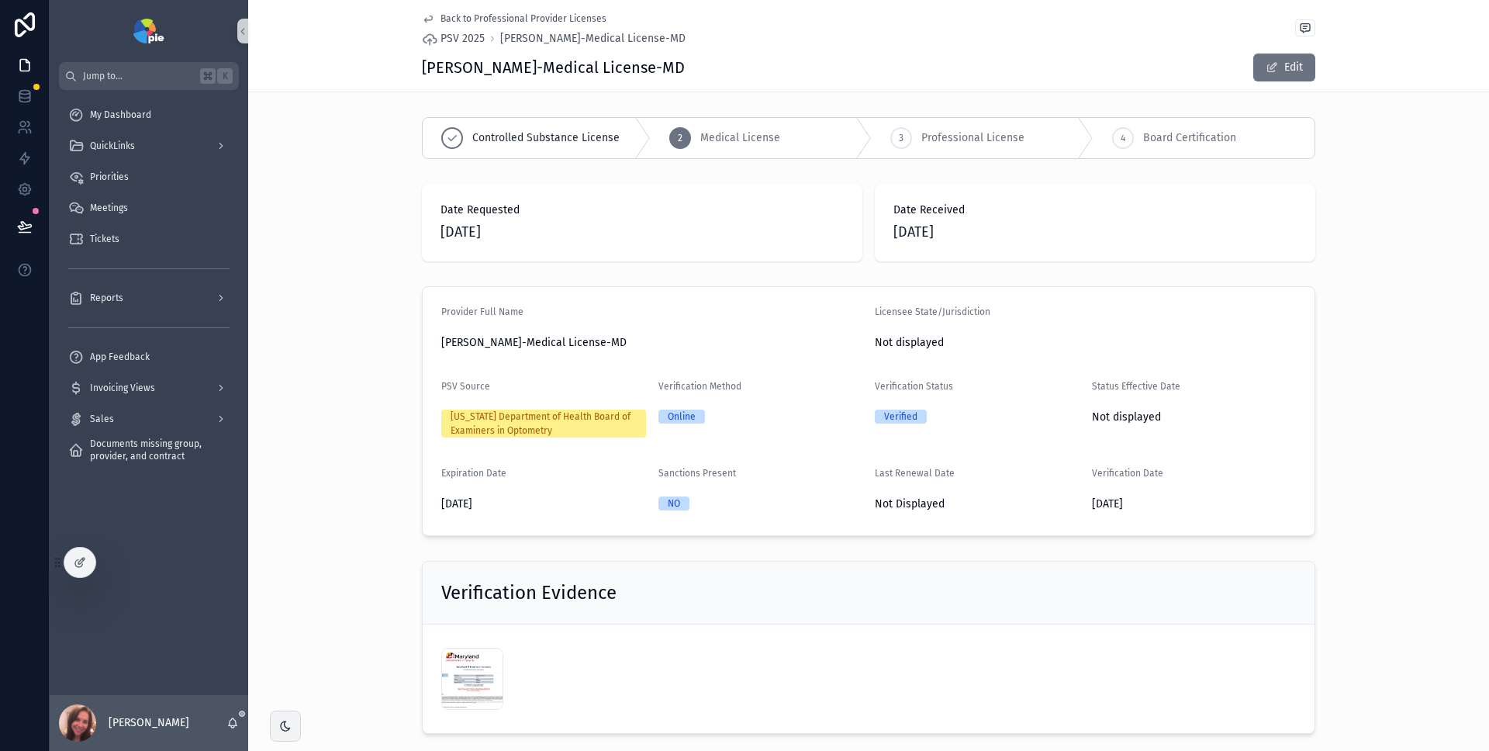
click at [443, 17] on span "Back to Professional Provider Licenses" at bounding box center [524, 18] width 166 height 12
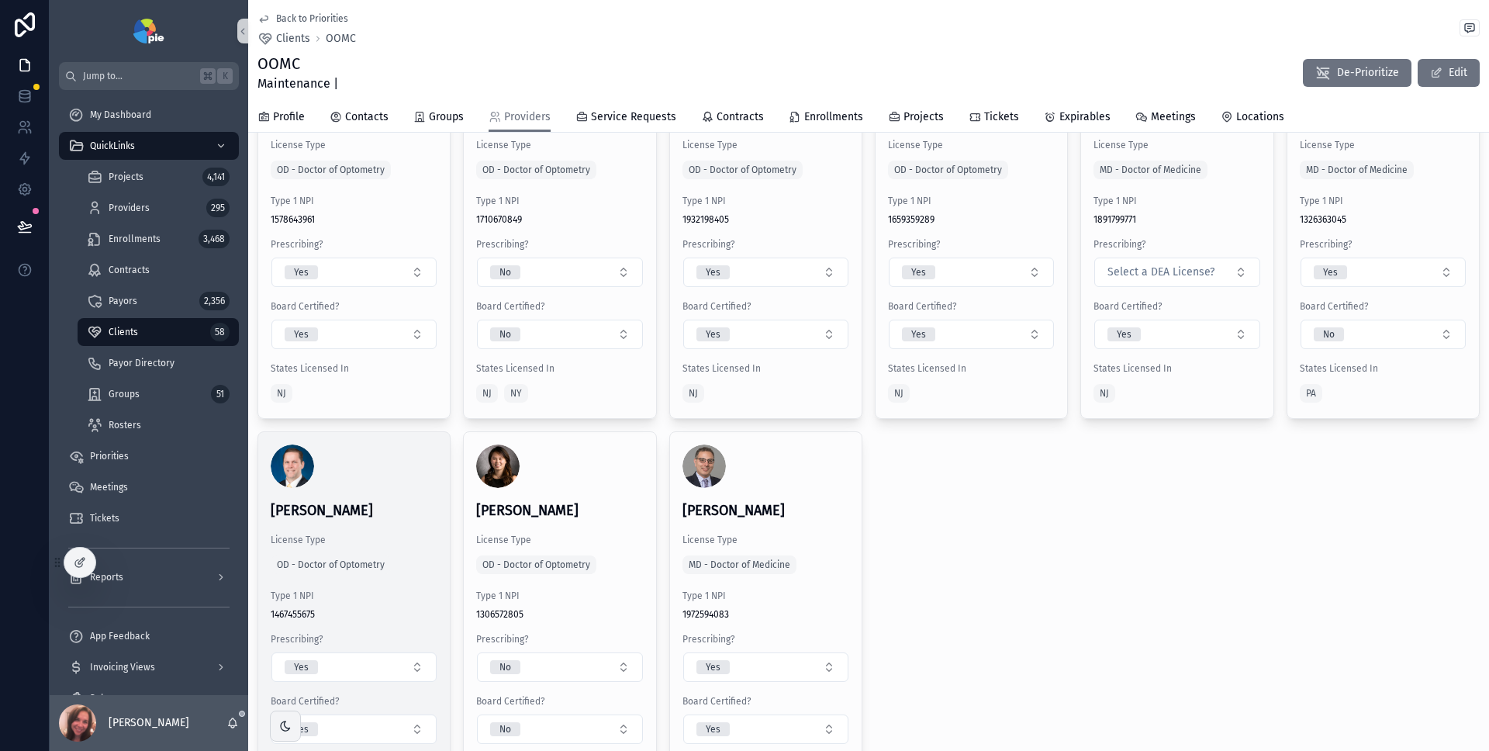
scroll to position [4763, 0]
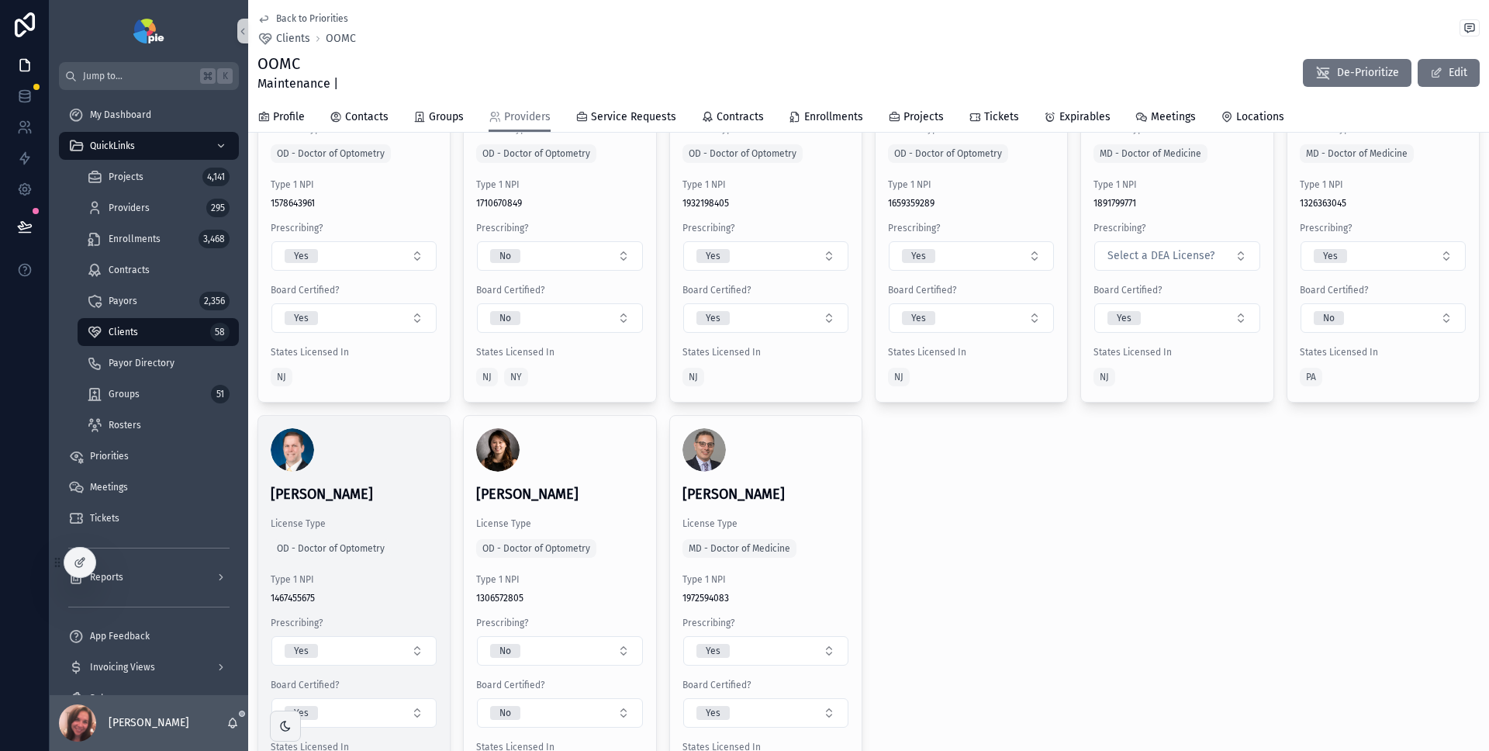
click at [400, 470] on div "[PERSON_NAME] License Type OD - Doctor of Optometry Type 1 NPI [US_HEALTHCARE_N…" at bounding box center [354, 606] width 192 height 381
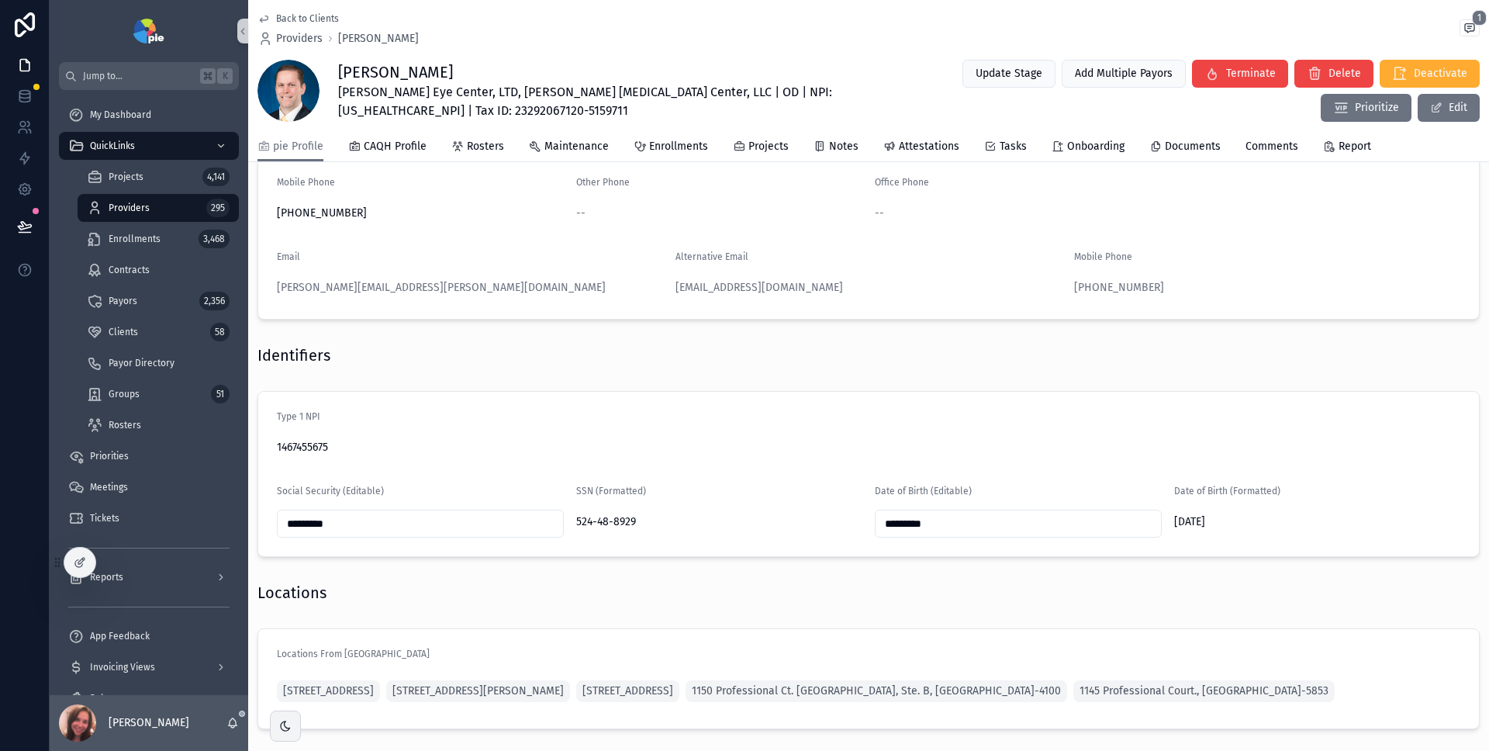
scroll to position [849, 0]
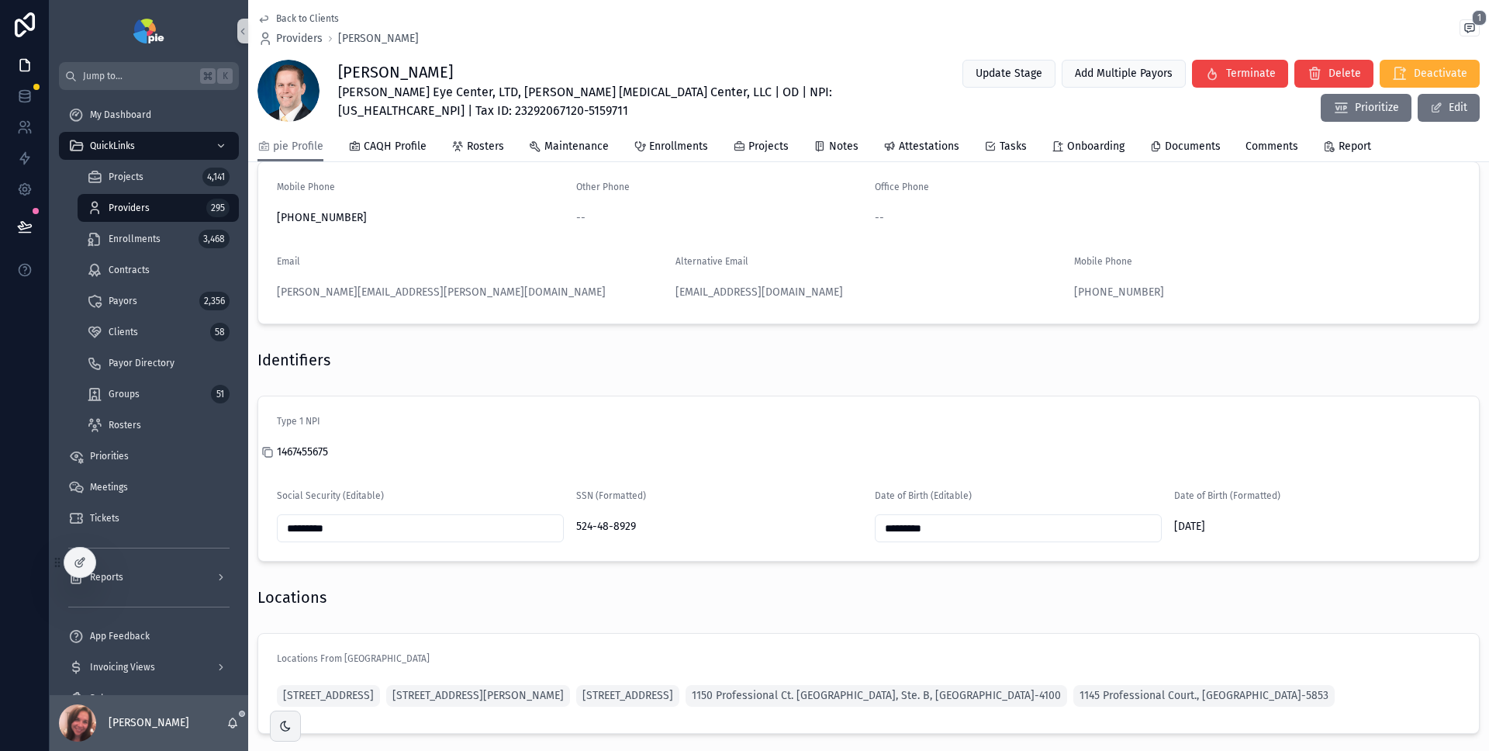
click at [267, 453] on icon "scrollable content" at bounding box center [267, 452] width 12 height 12
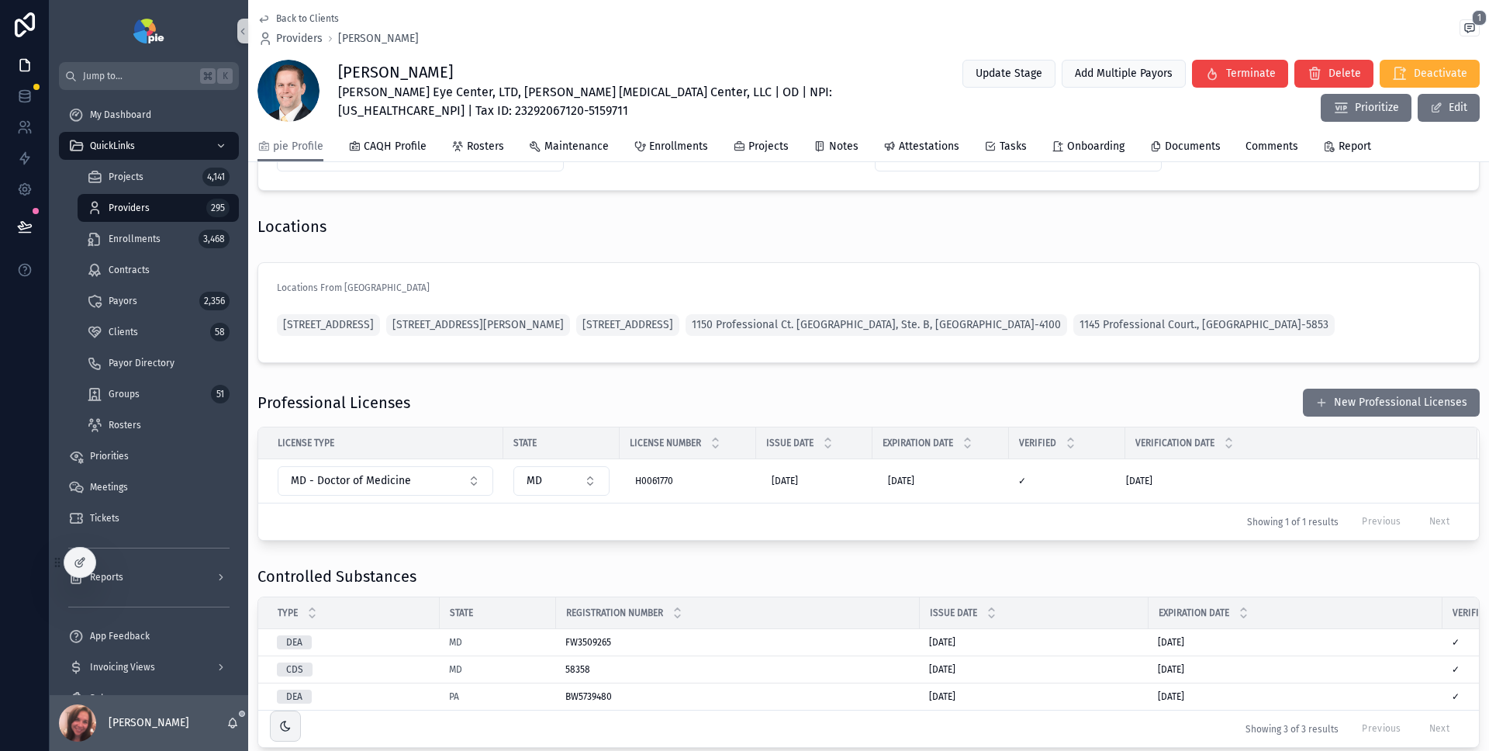
scroll to position [1222, 0]
click at [306, 15] on span "Back to Clients" at bounding box center [307, 18] width 63 height 12
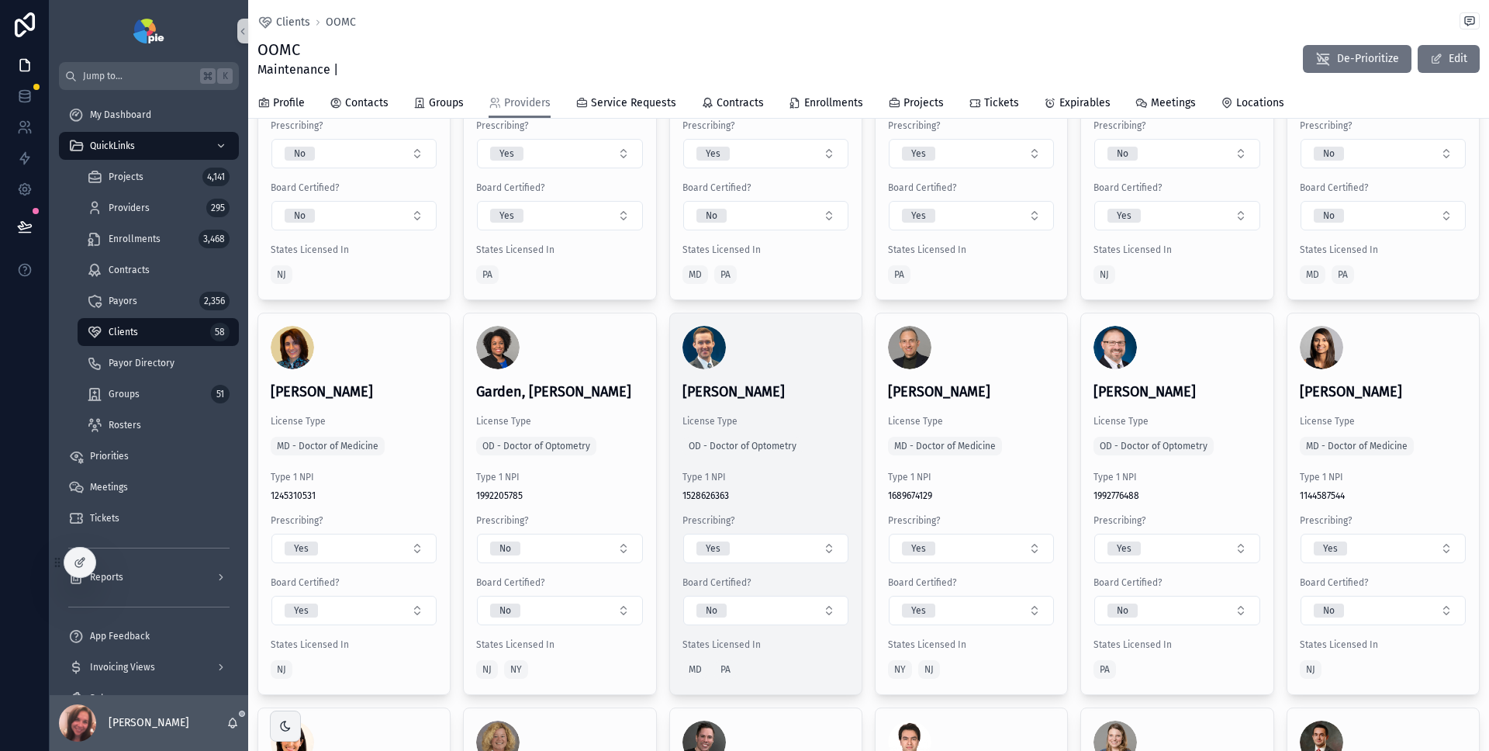
click at [804, 356] on div "[PERSON_NAME] License Type OD - Doctor of Optometry Type 1 NPI [US_HEALTHCARE_N…" at bounding box center [766, 503] width 192 height 381
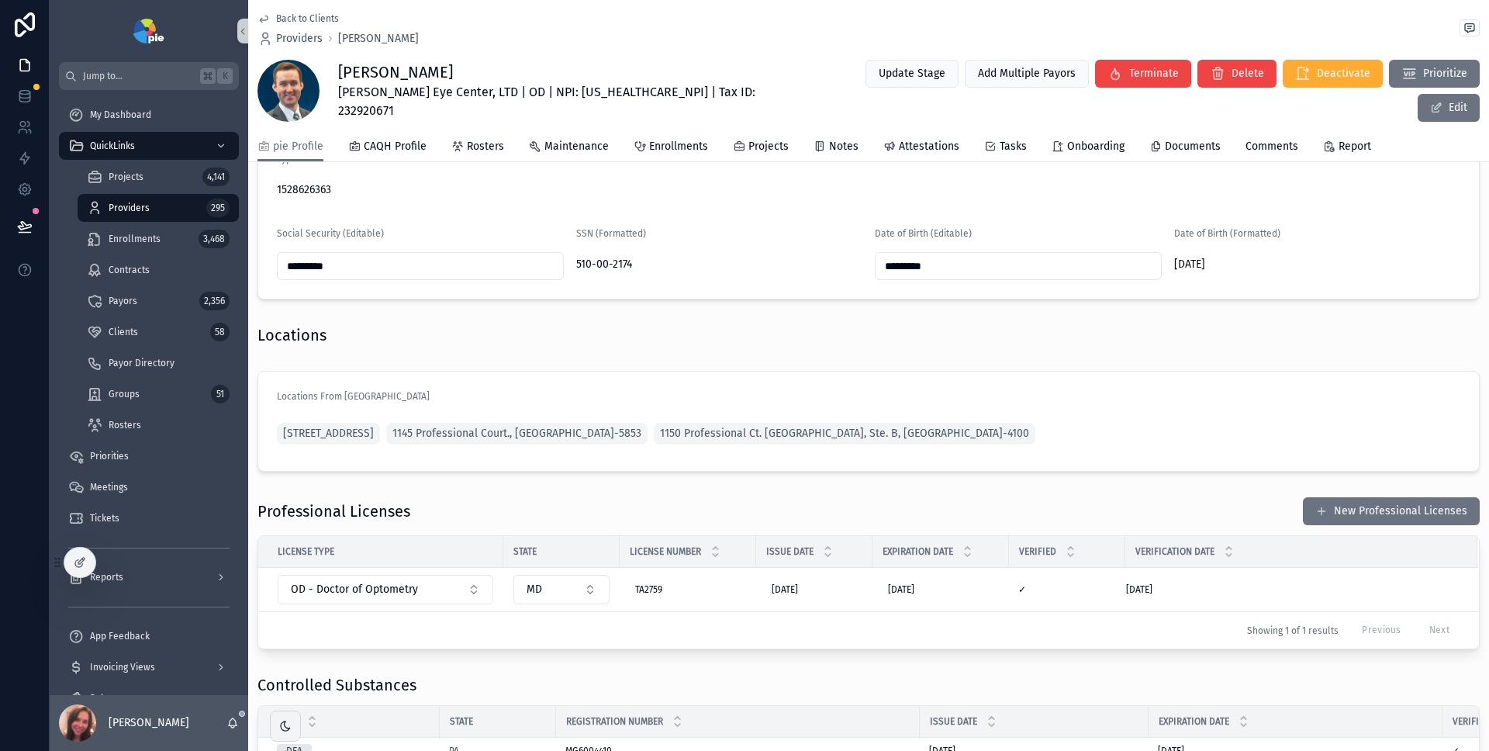
scroll to position [980, 0]
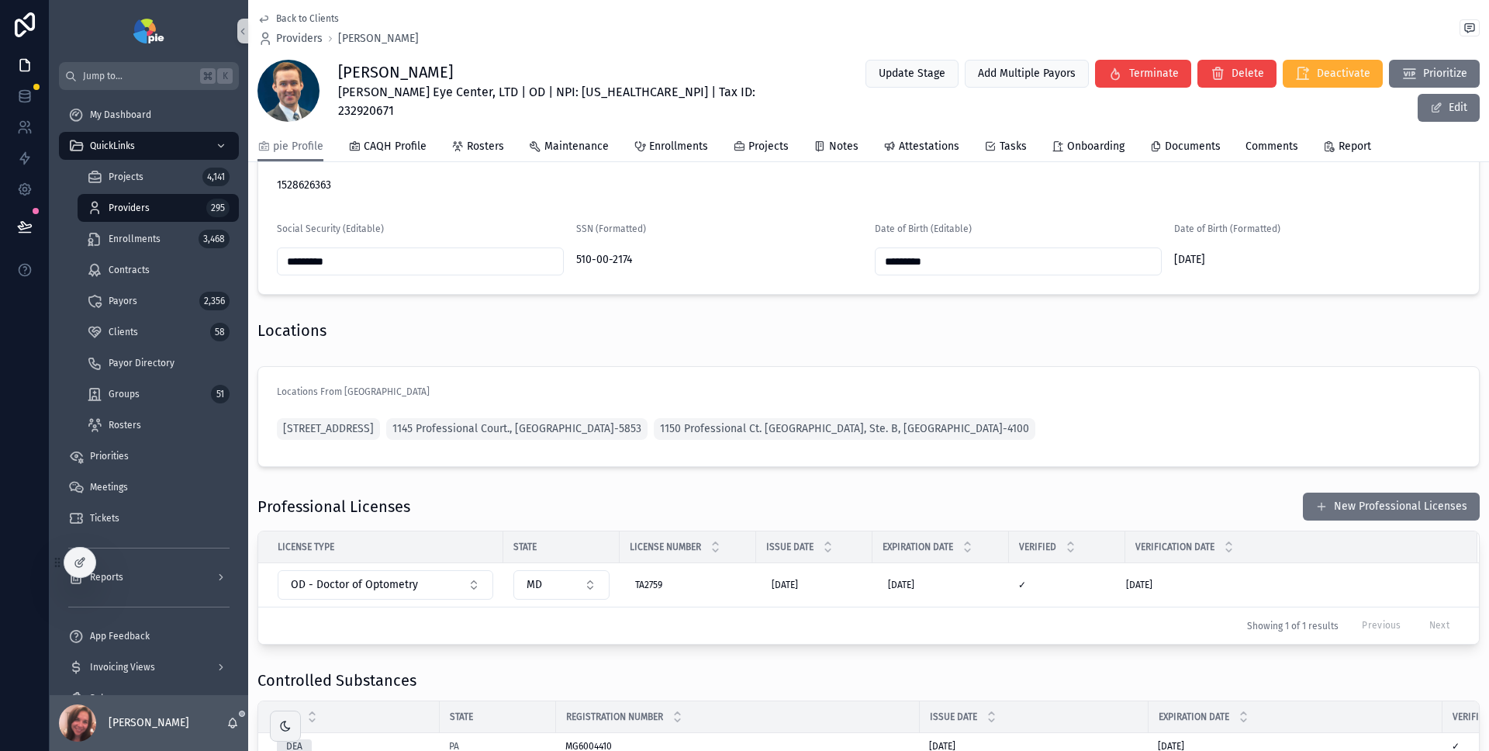
click at [301, 18] on span "Back to Clients" at bounding box center [307, 18] width 63 height 12
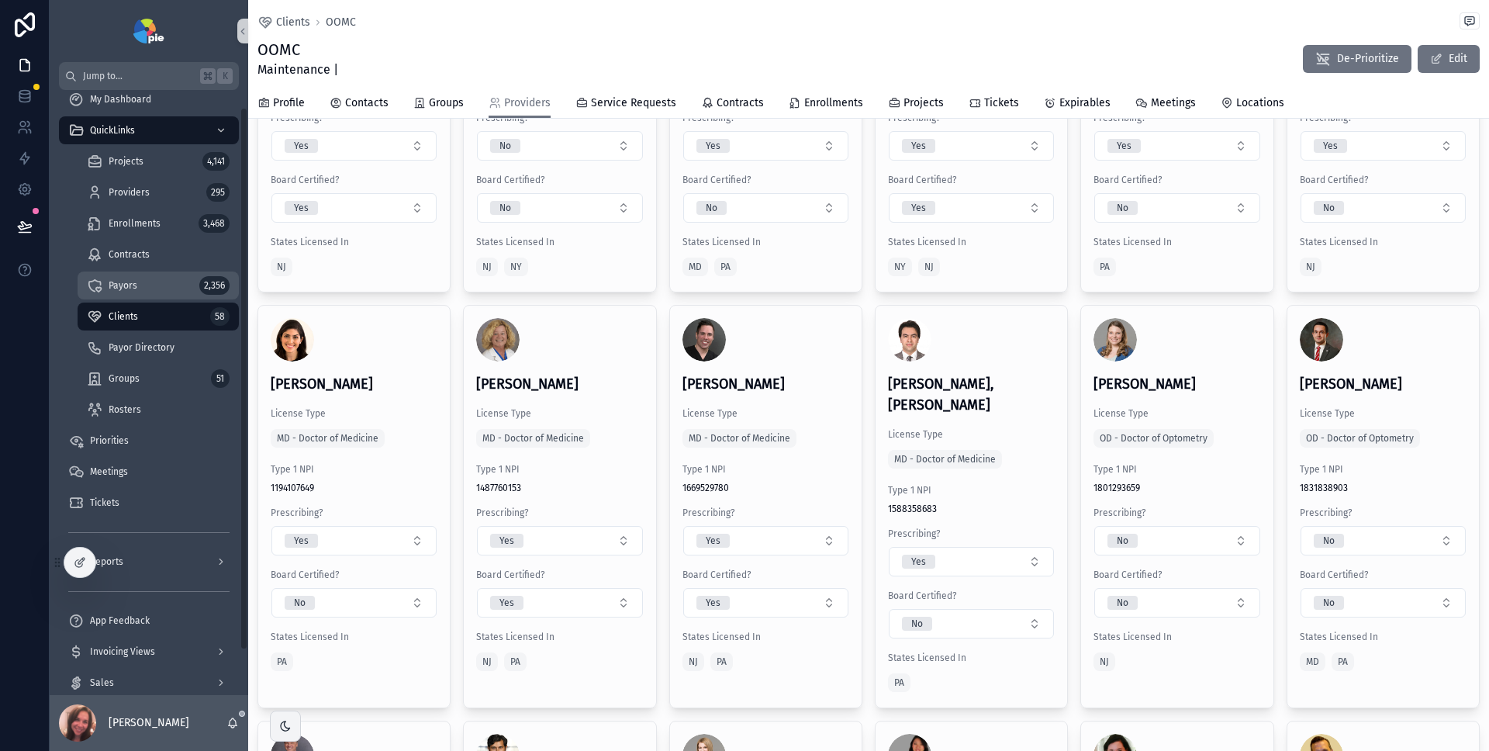
scroll to position [68, 0]
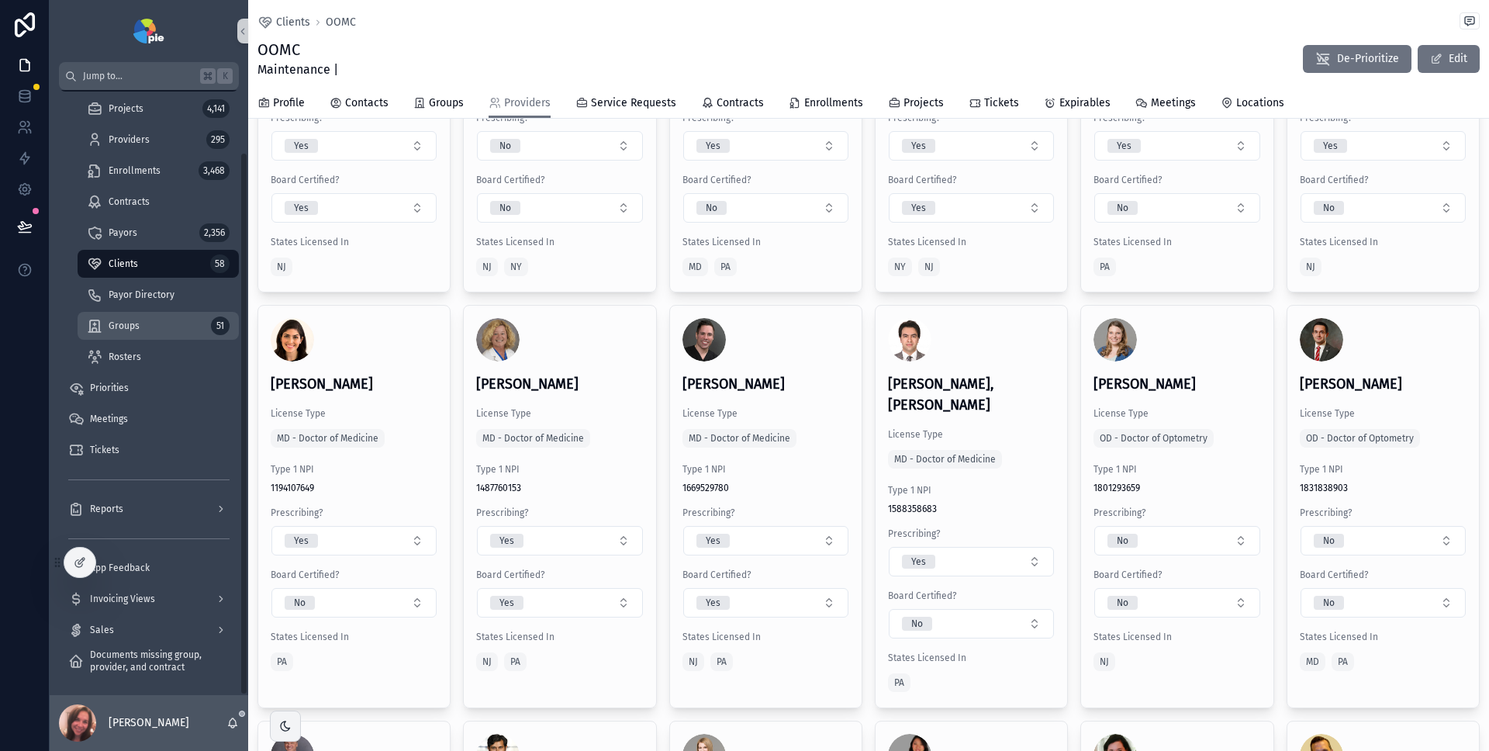
drag, startPoint x: 129, startPoint y: 328, endPoint x: 147, endPoint y: 325, distance: 18.9
click at [129, 328] on span "Groups" at bounding box center [124, 326] width 31 height 12
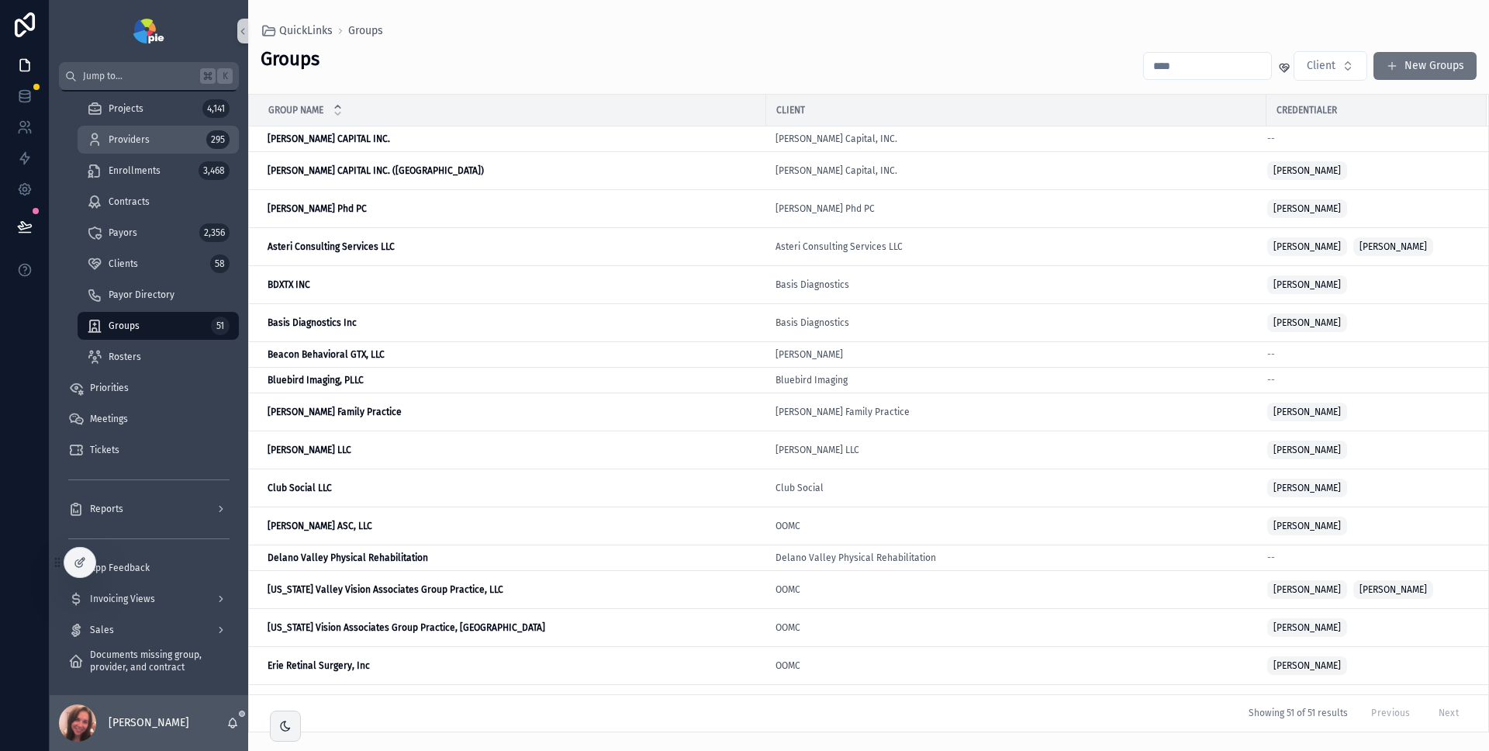
click at [136, 142] on span "Providers" at bounding box center [129, 139] width 41 height 12
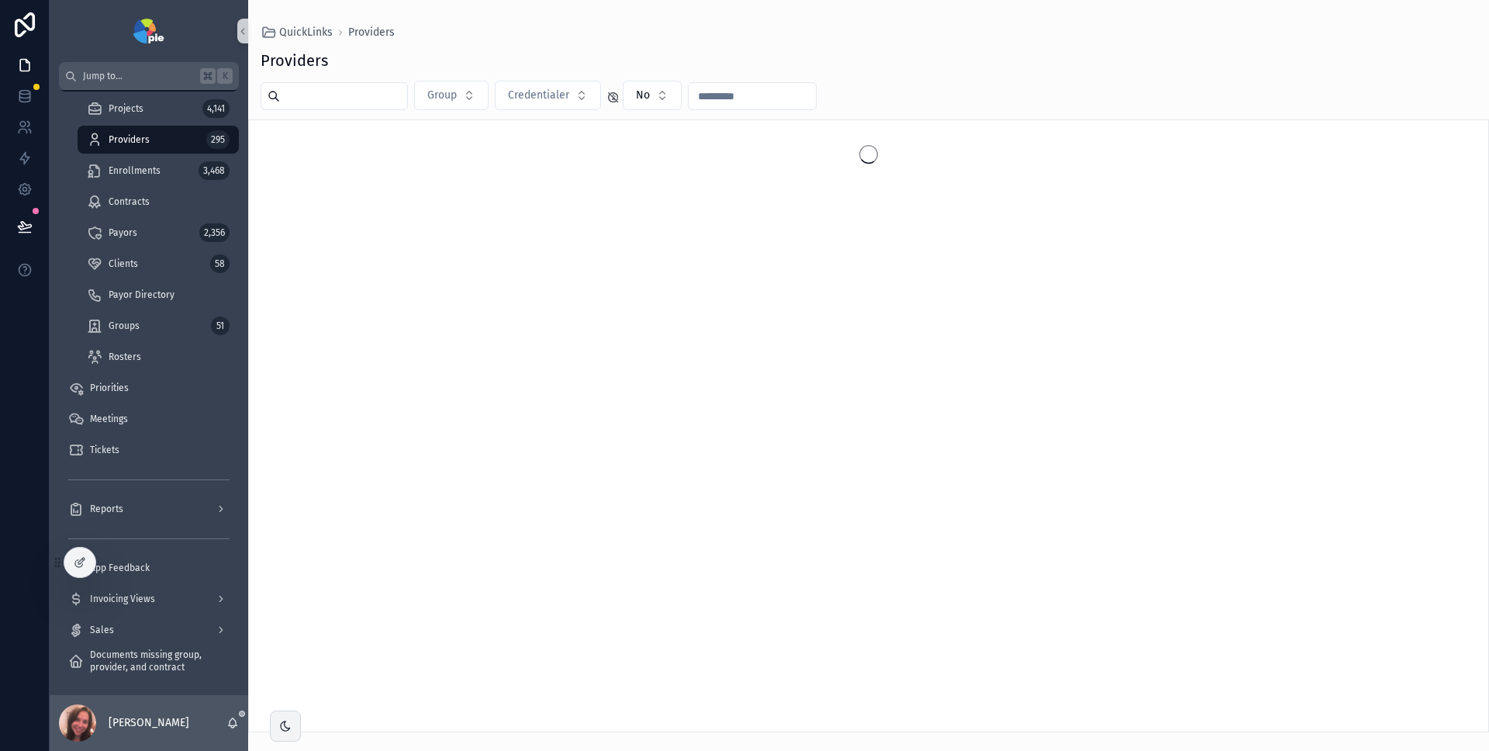
click at [351, 100] on input "scrollable content" at bounding box center [343, 96] width 127 height 22
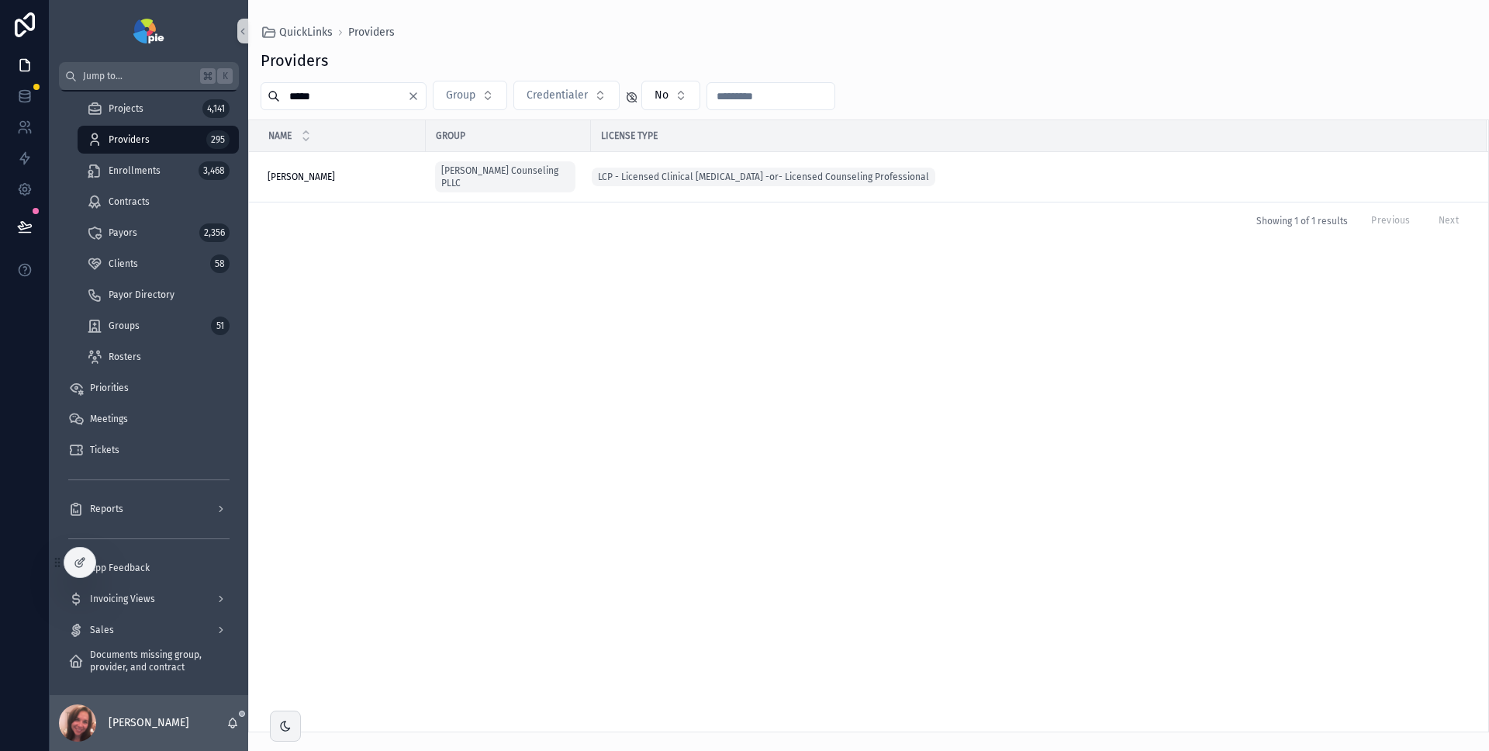
type input "*****"
